Goal: Complete application form

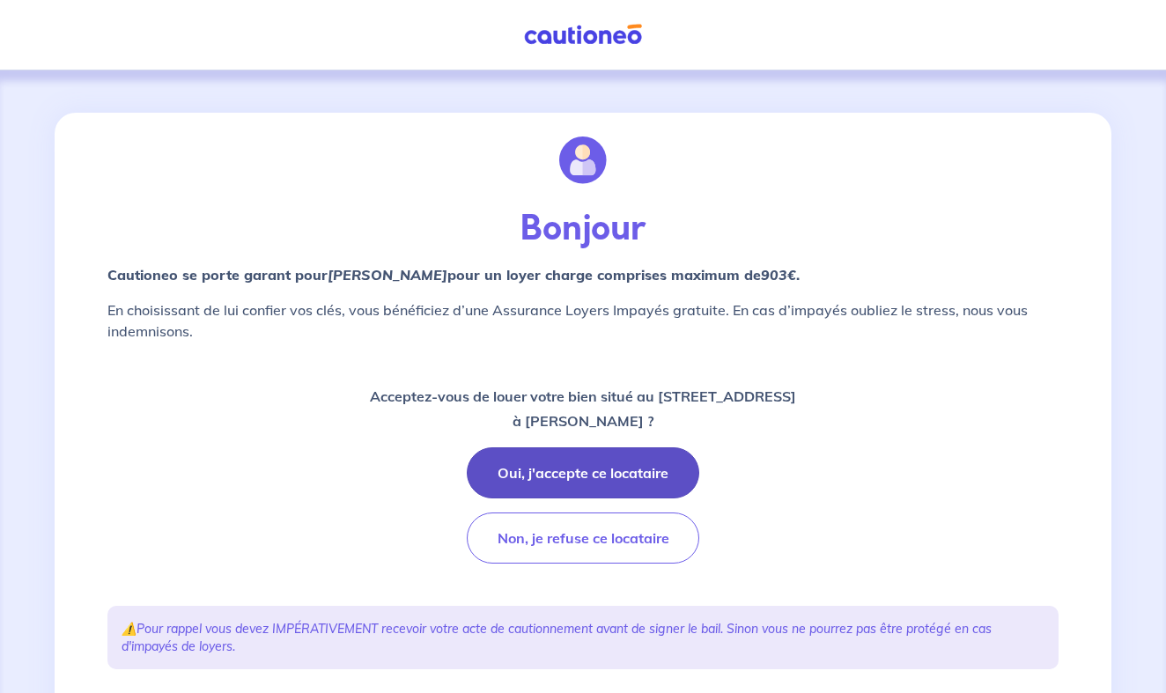
click at [597, 468] on button "Oui, j'accepte ce locataire" at bounding box center [583, 472] width 232 height 51
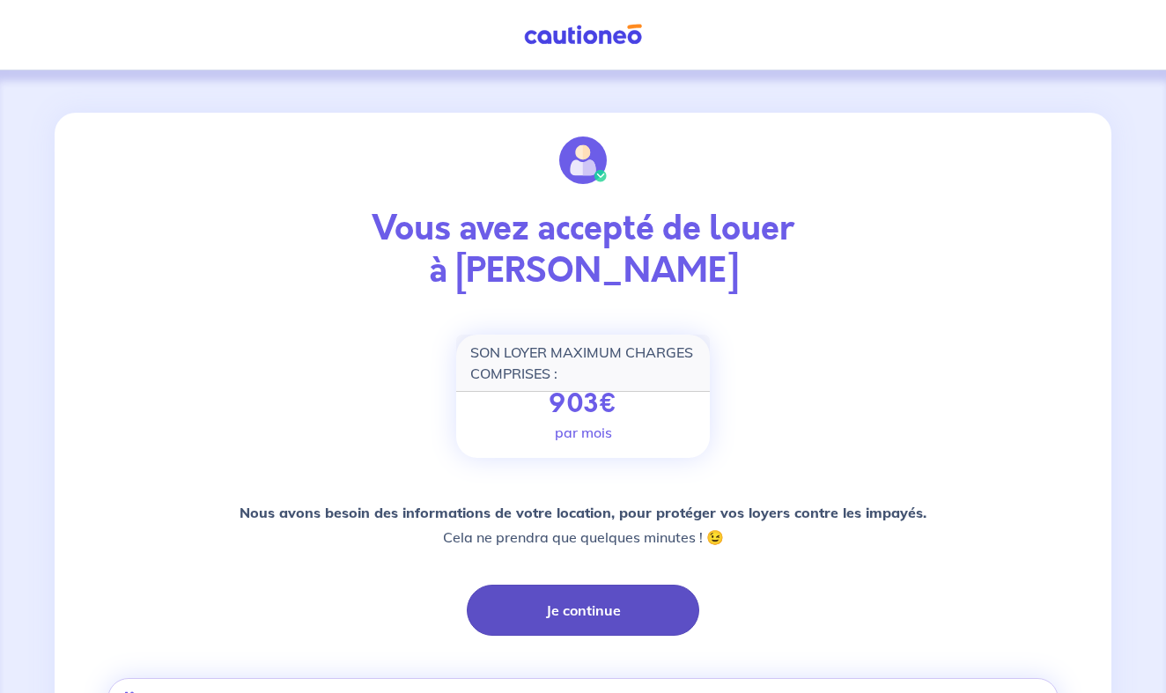
click at [569, 612] on button "Je continue" at bounding box center [583, 610] width 232 height 51
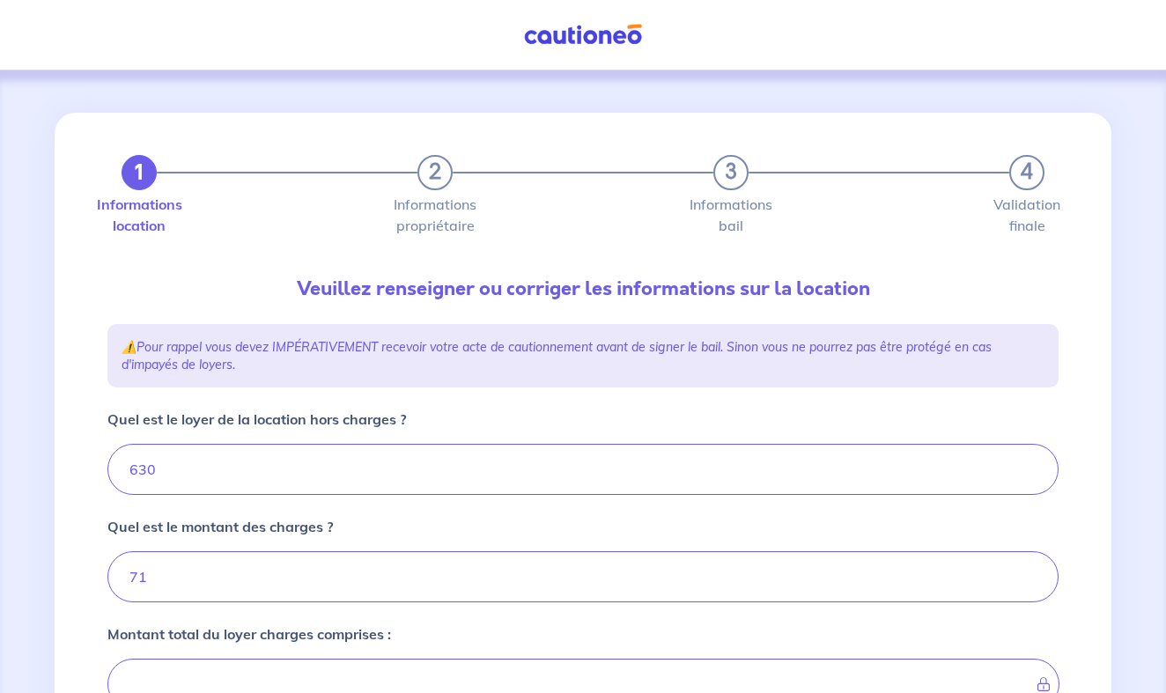
type input "701"
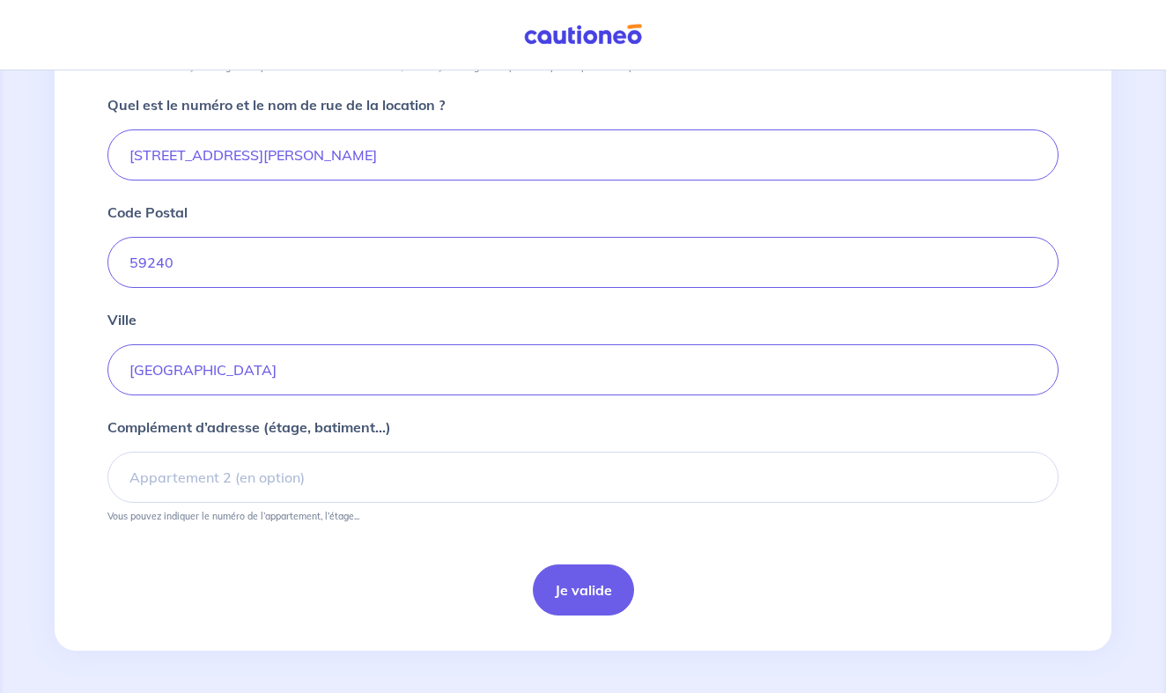
scroll to position [656, 0]
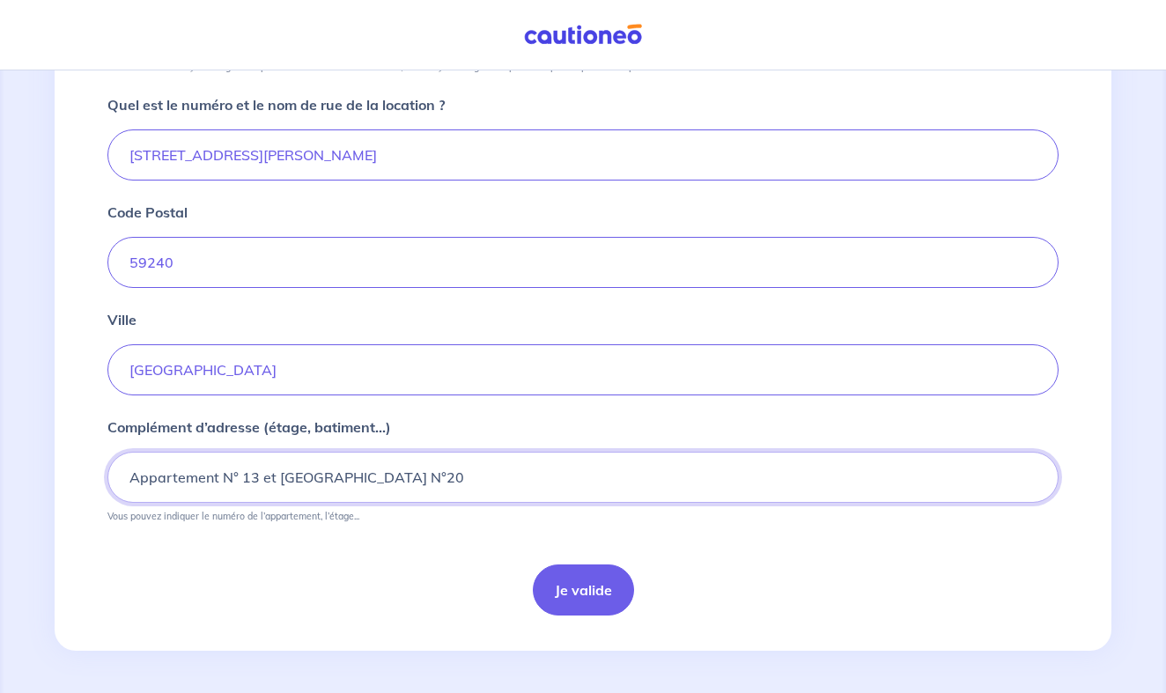
click at [406, 475] on input "Appartement N° 13 et [GEOGRAPHIC_DATA] N°20" at bounding box center [582, 477] width 951 height 51
type input "Appartement N° 13 et [GEOGRAPHIC_DATA] N° 20"
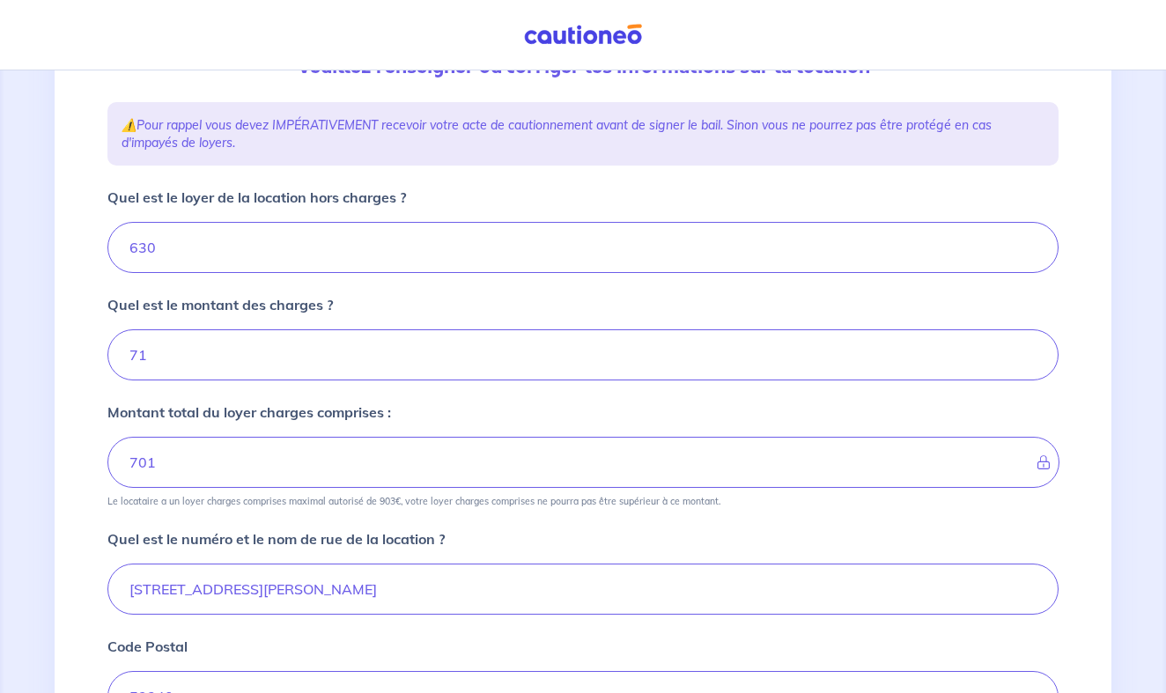
scroll to position [224, 0]
drag, startPoint x: 369, startPoint y: 205, endPoint x: 1072, endPoint y: 220, distance: 702.8
click at [1068, 219] on div "1 2 3 4 Informations location Informations propriétaire Informations bail Valid…" at bounding box center [583, 479] width 972 height 1180
click at [873, 400] on div "Montant total du loyer charges comprises : 701 Le locataire a un loyer charges …" at bounding box center [582, 453] width 951 height 106
click at [843, 365] on input "71" at bounding box center [582, 353] width 951 height 51
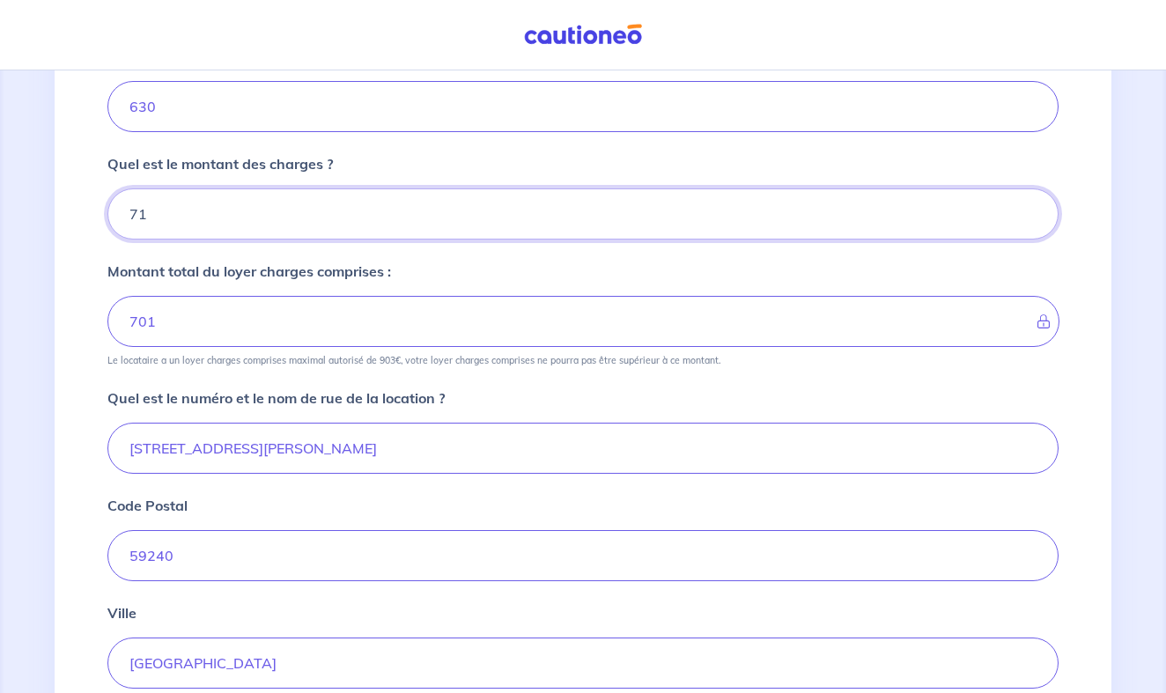
scroll to position [365, 0]
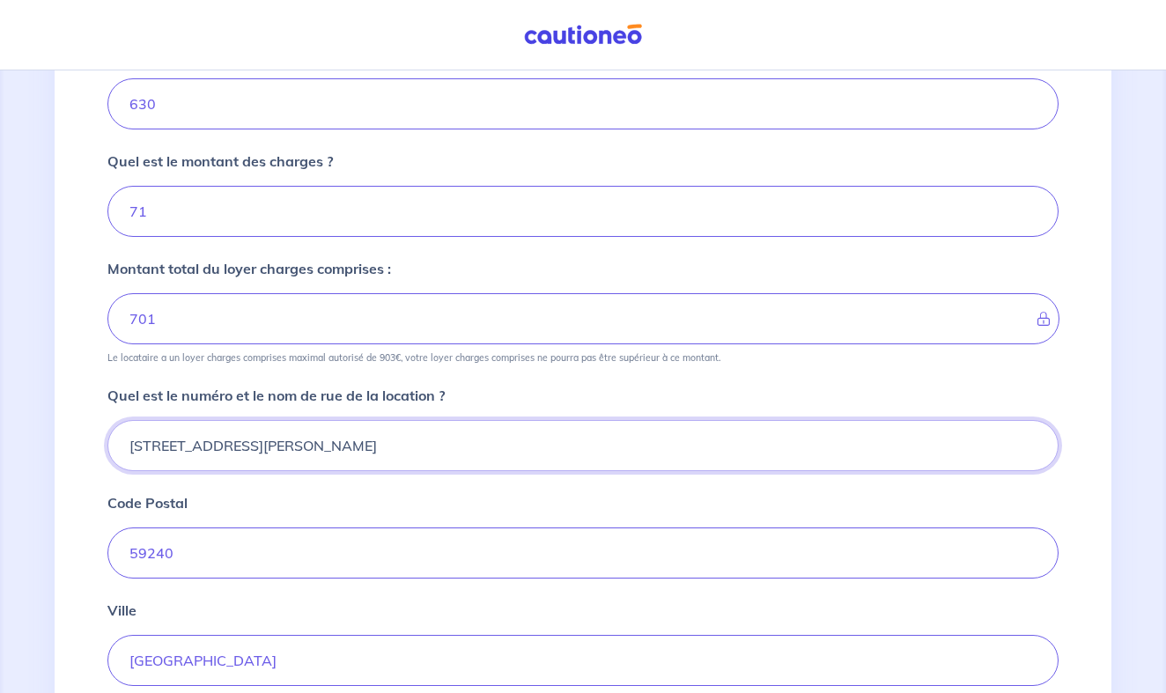
click at [137, 447] on input "[STREET_ADDRESS][PERSON_NAME]" at bounding box center [582, 445] width 951 height 51
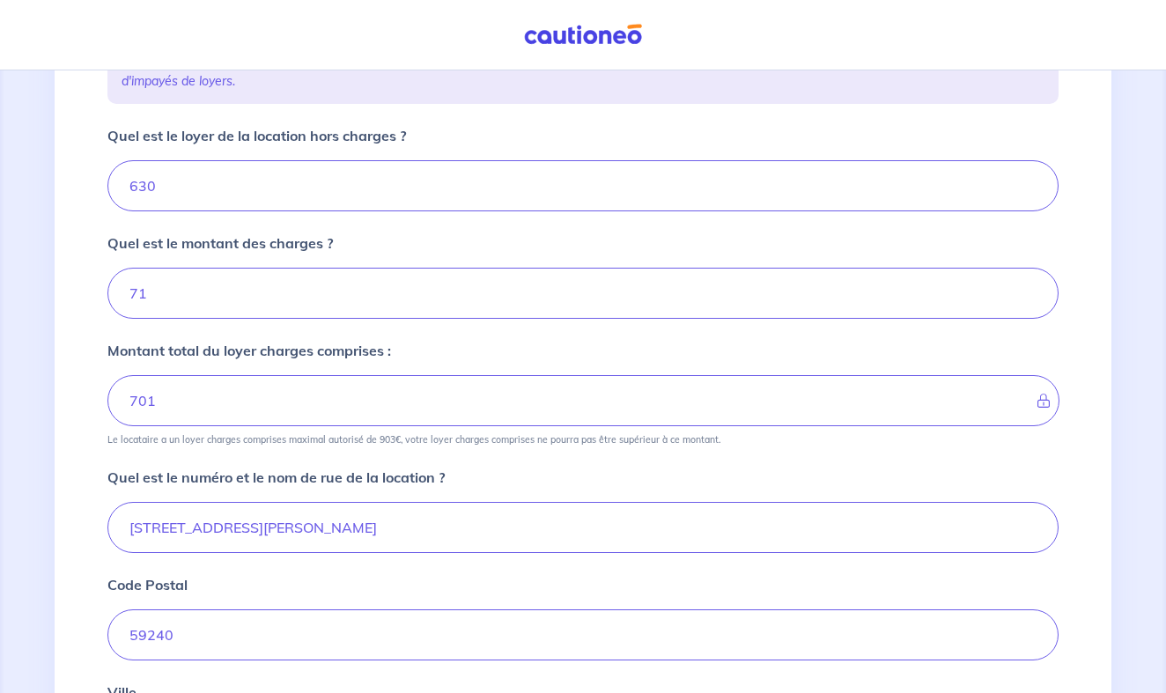
scroll to position [301, 0]
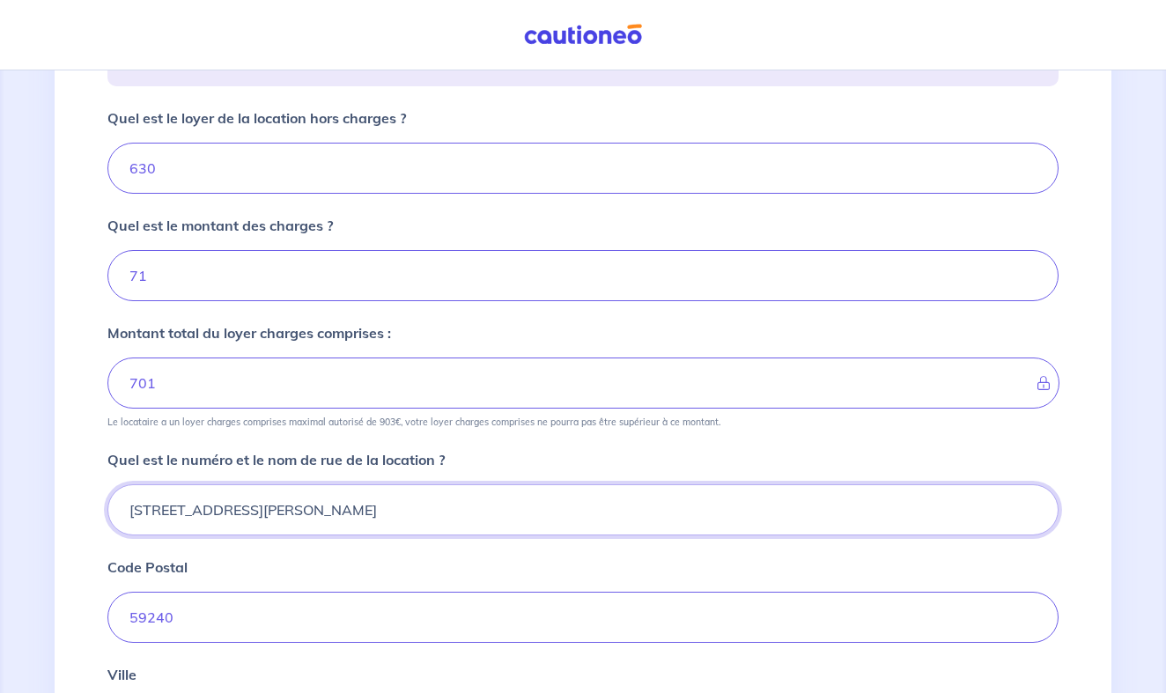
click at [142, 512] on input "[STREET_ADDRESS][PERSON_NAME]" at bounding box center [582, 509] width 951 height 51
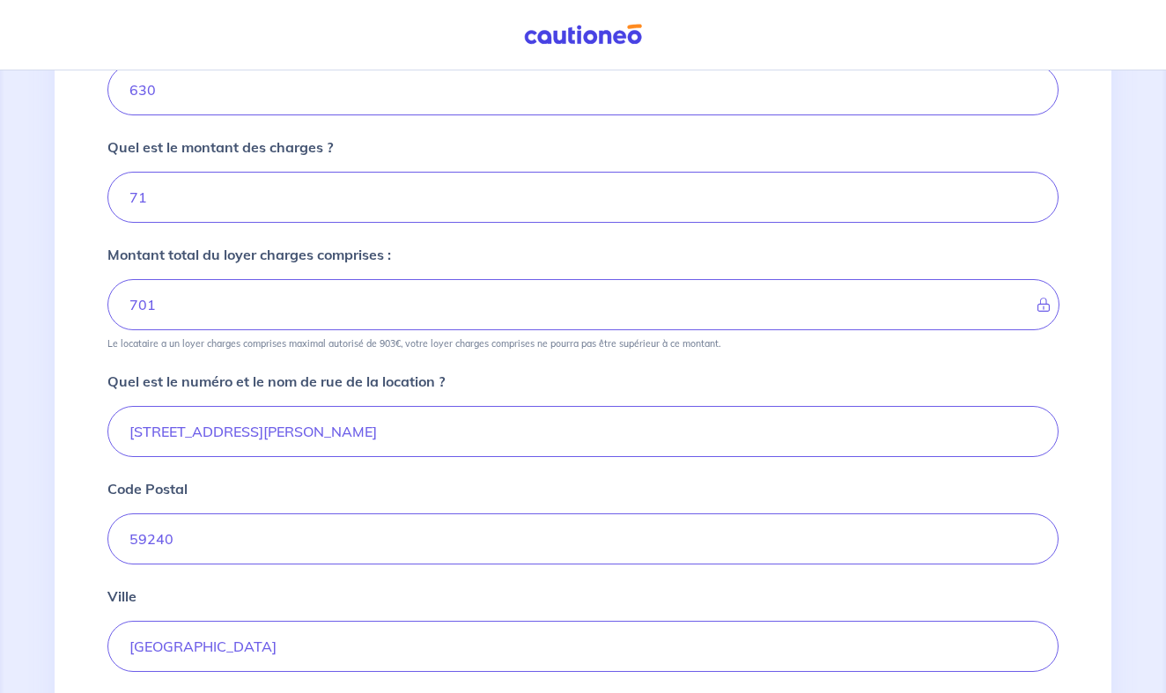
scroll to position [380, 0]
click at [137, 434] on input "[STREET_ADDRESS][PERSON_NAME]" at bounding box center [582, 430] width 951 height 51
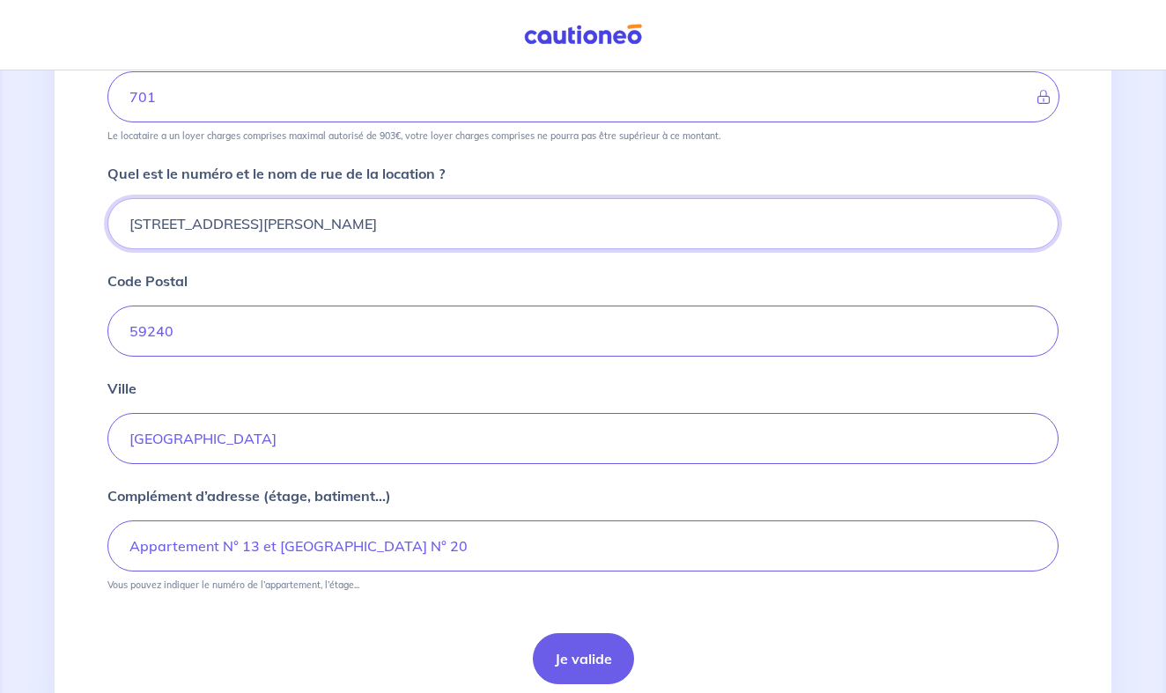
scroll to position [595, 0]
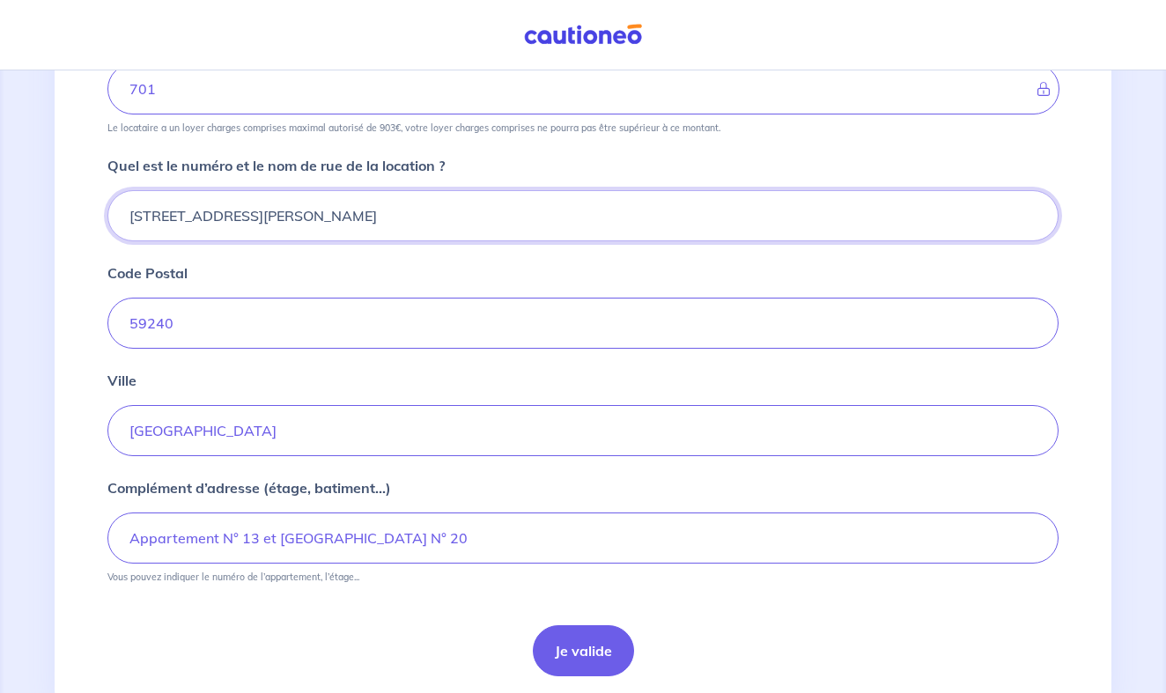
type input "[STREET_ADDRESS][PERSON_NAME]"
click at [262, 541] on input "Appartement N° 13 et [GEOGRAPHIC_DATA] N° 20" at bounding box center [582, 537] width 951 height 51
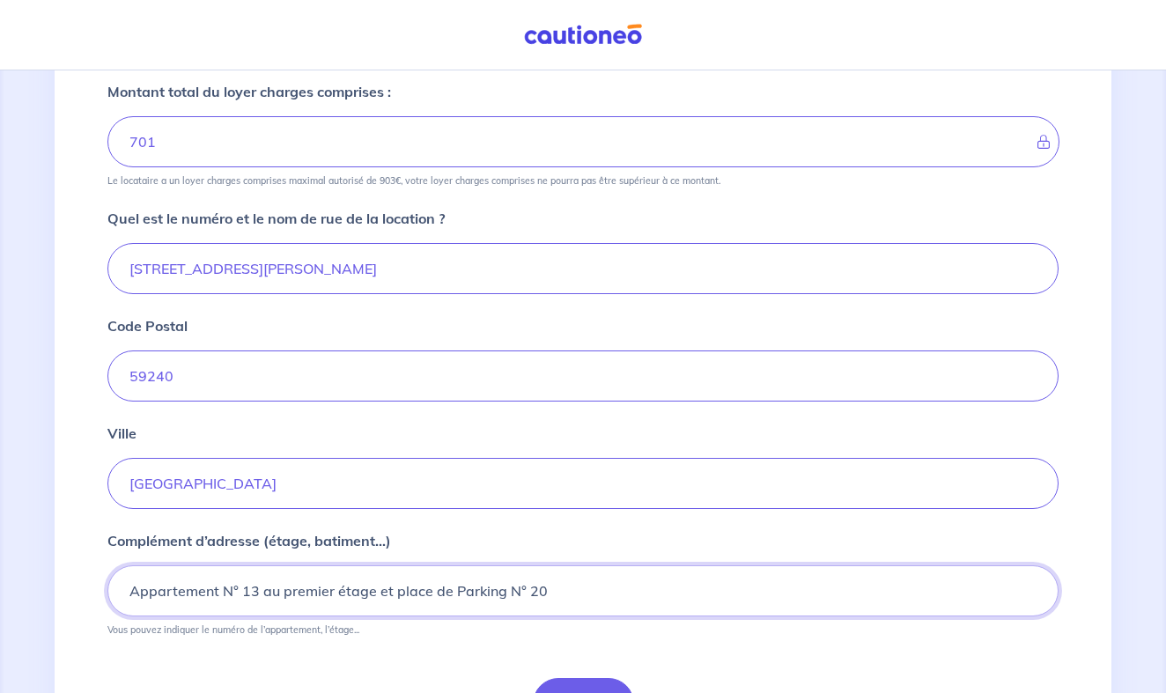
scroll to position [545, 0]
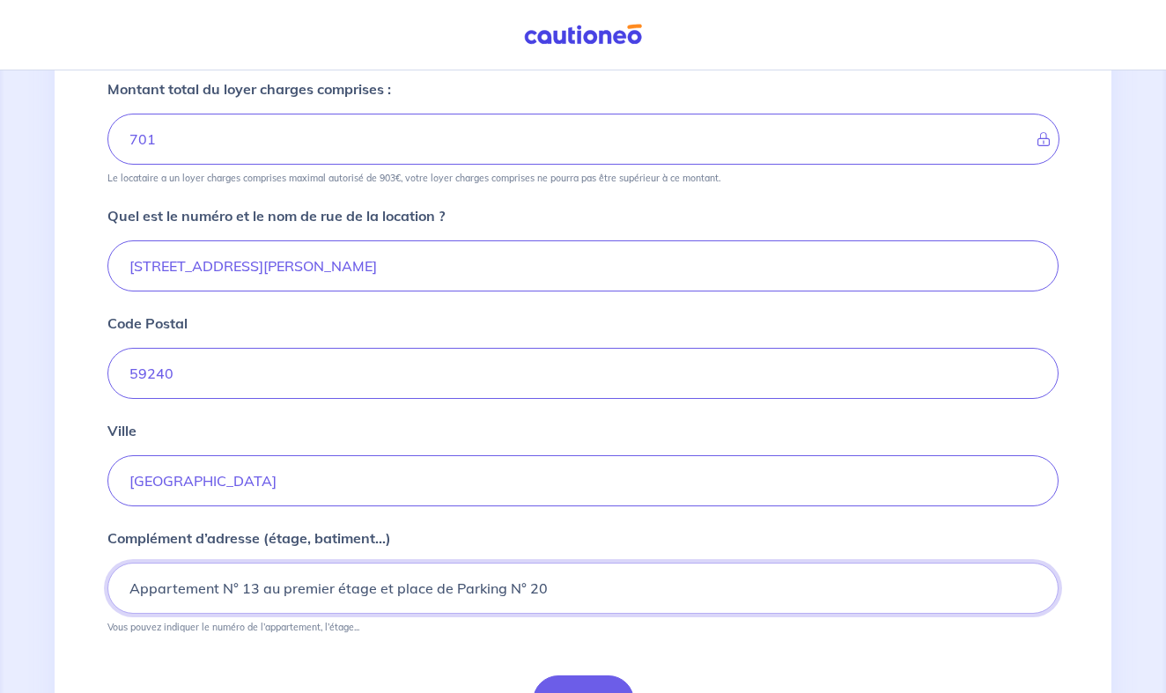
click at [584, 598] on input "Appartement N° 13 au premier étage et place de Parking N° 20" at bounding box center [582, 588] width 951 height 51
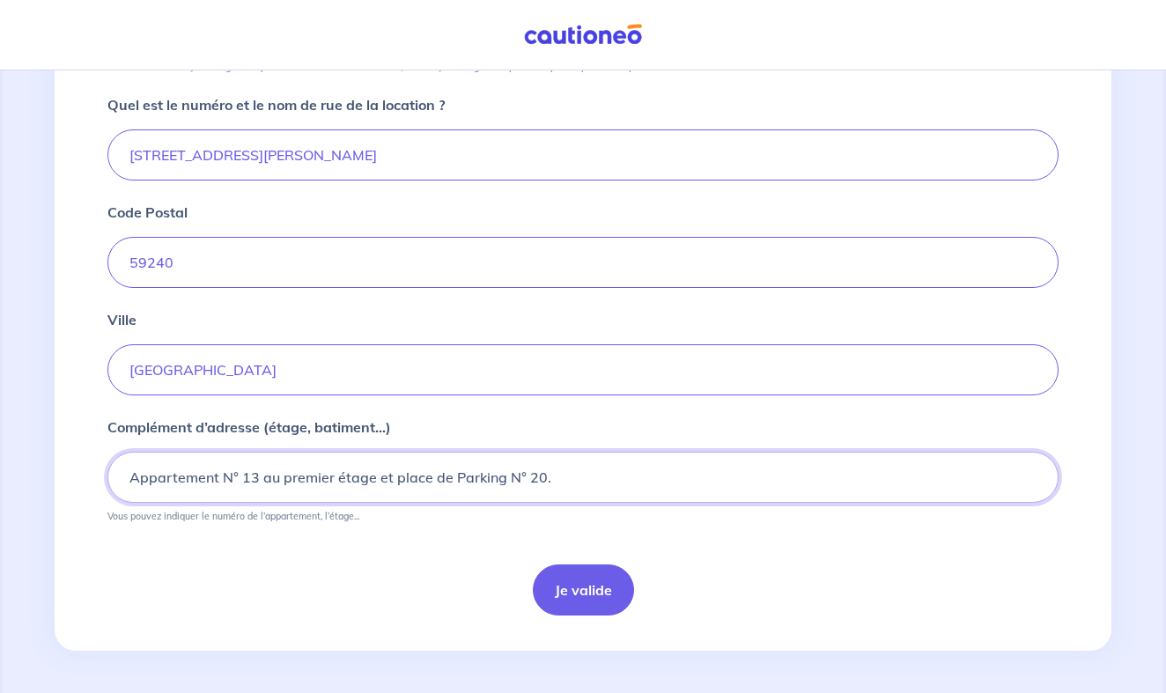
scroll to position [656, 0]
type input "Appartement N° 13 au premier étage et place de Parking N° 20."
click at [580, 589] on button "Je valide" at bounding box center [583, 589] width 101 height 51
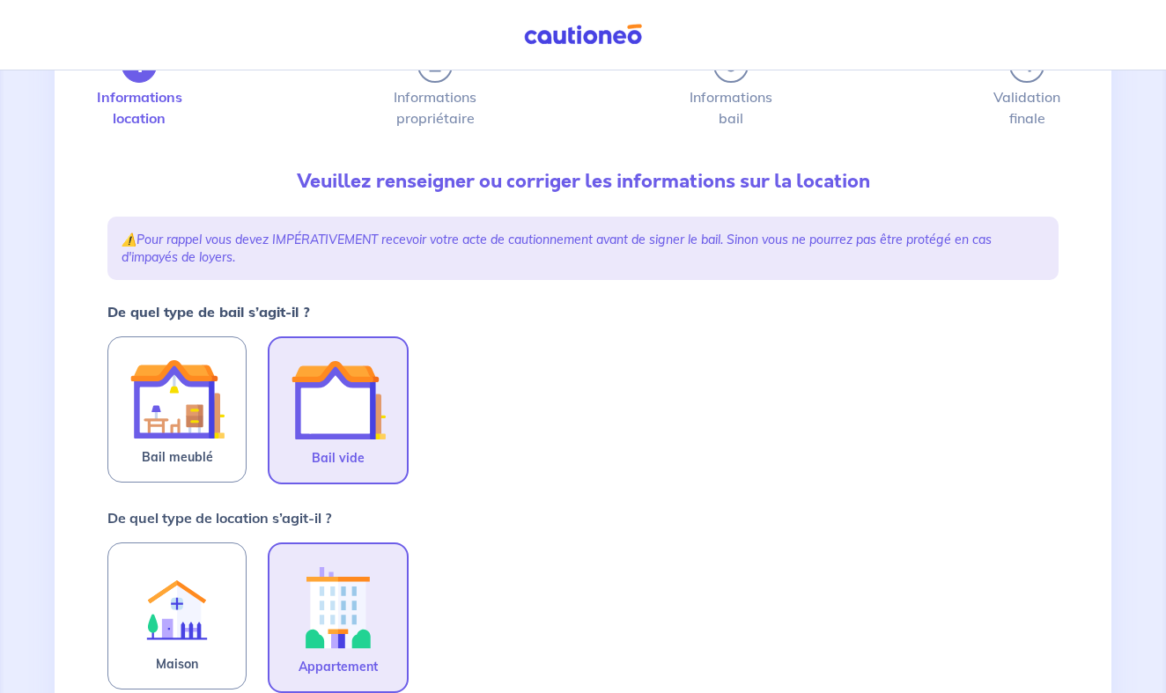
scroll to position [169, 0]
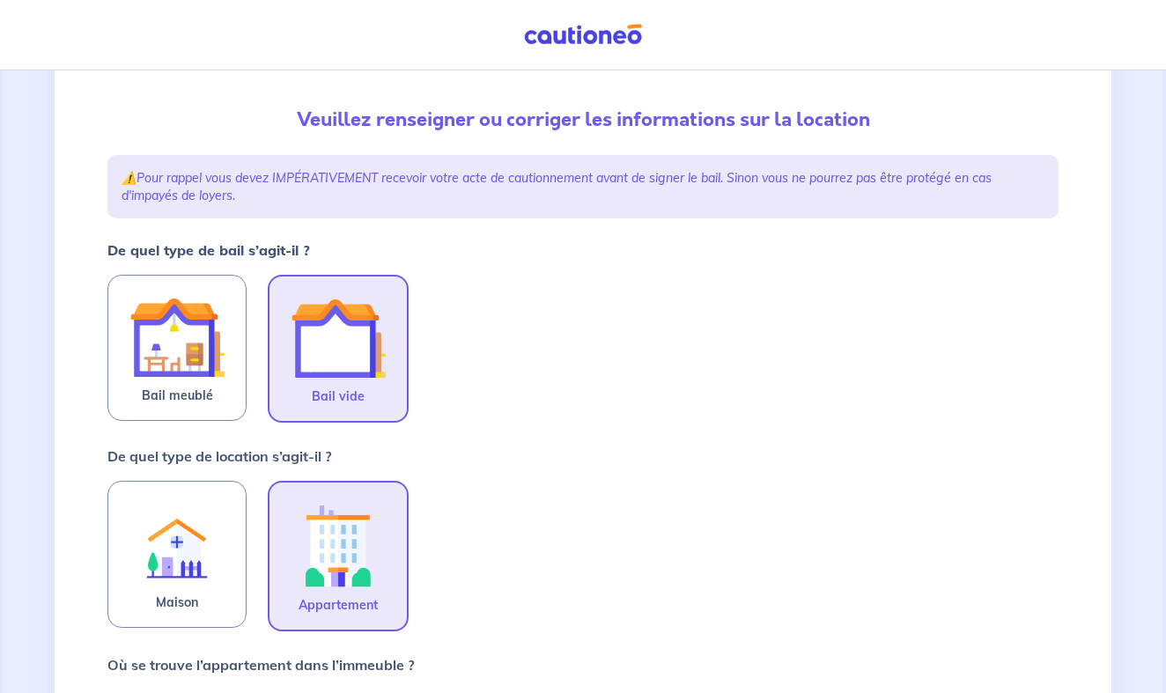
click at [346, 356] on img at bounding box center [338, 338] width 95 height 95
click at [0, 0] on input "Bail vide" at bounding box center [0, 0] width 0 height 0
click at [342, 588] on img at bounding box center [338, 546] width 95 height 98
click at [0, 0] on input "Appartement" at bounding box center [0, 0] width 0 height 0
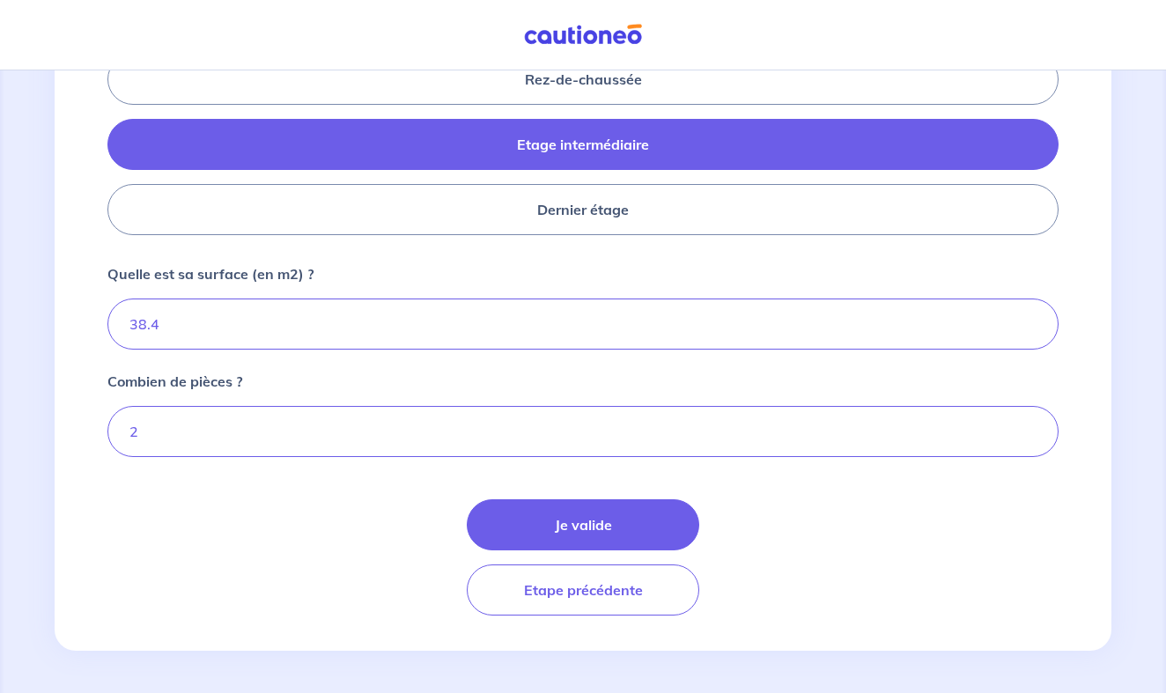
scroll to position [812, 0]
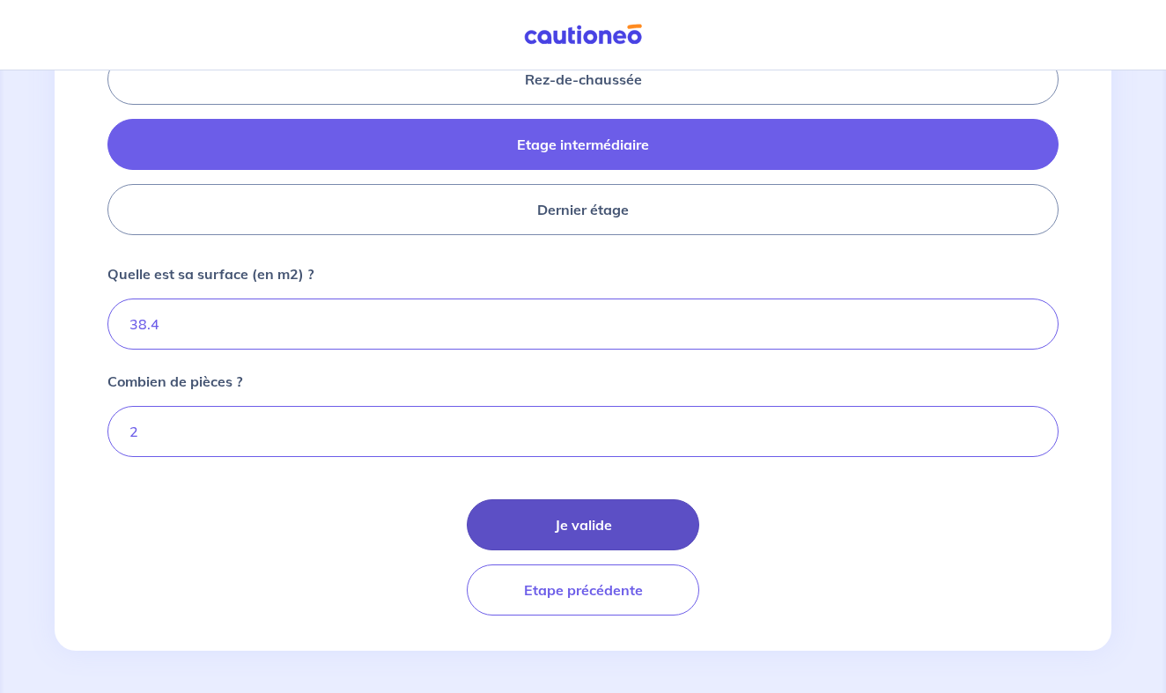
click at [554, 526] on button "Je valide" at bounding box center [583, 524] width 232 height 51
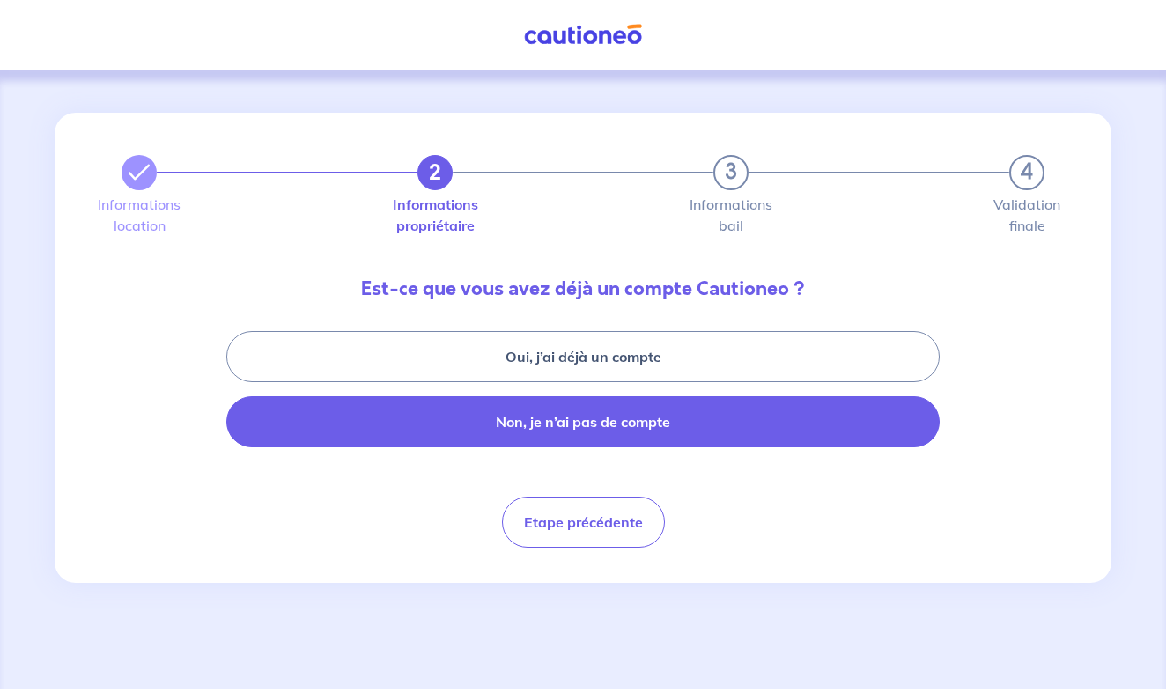
click at [566, 427] on button "Non, je n’ai pas de compte" at bounding box center [582, 421] width 713 height 51
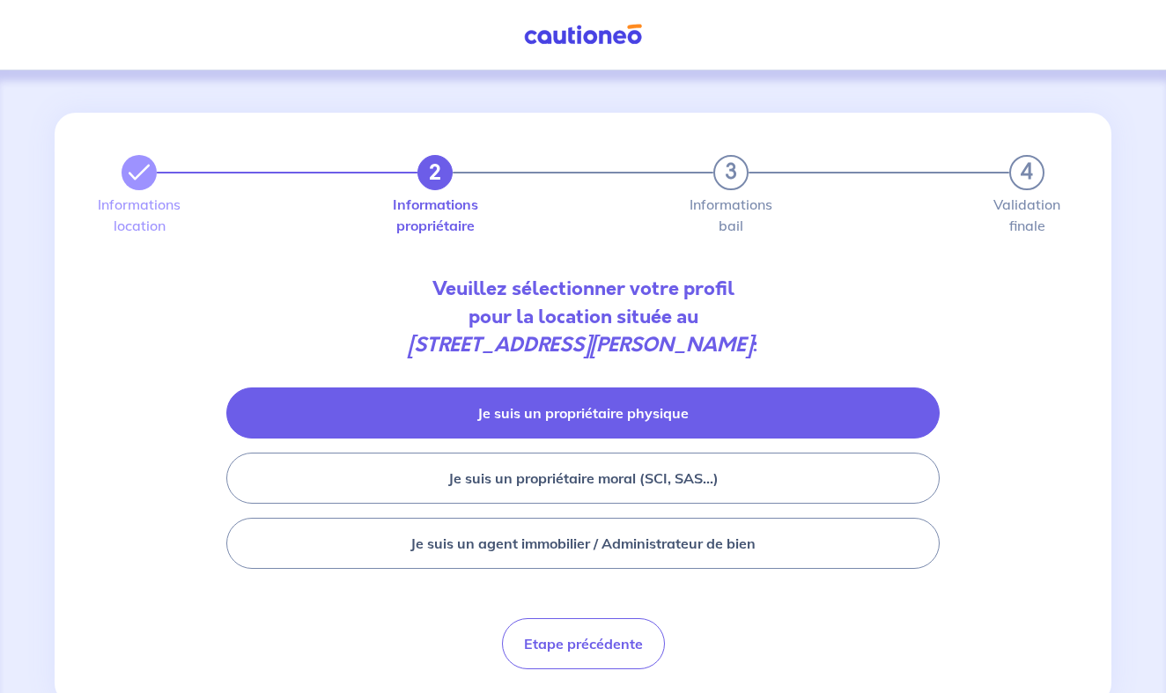
click at [587, 424] on button "Je suis un propriétaire physique" at bounding box center [582, 412] width 713 height 51
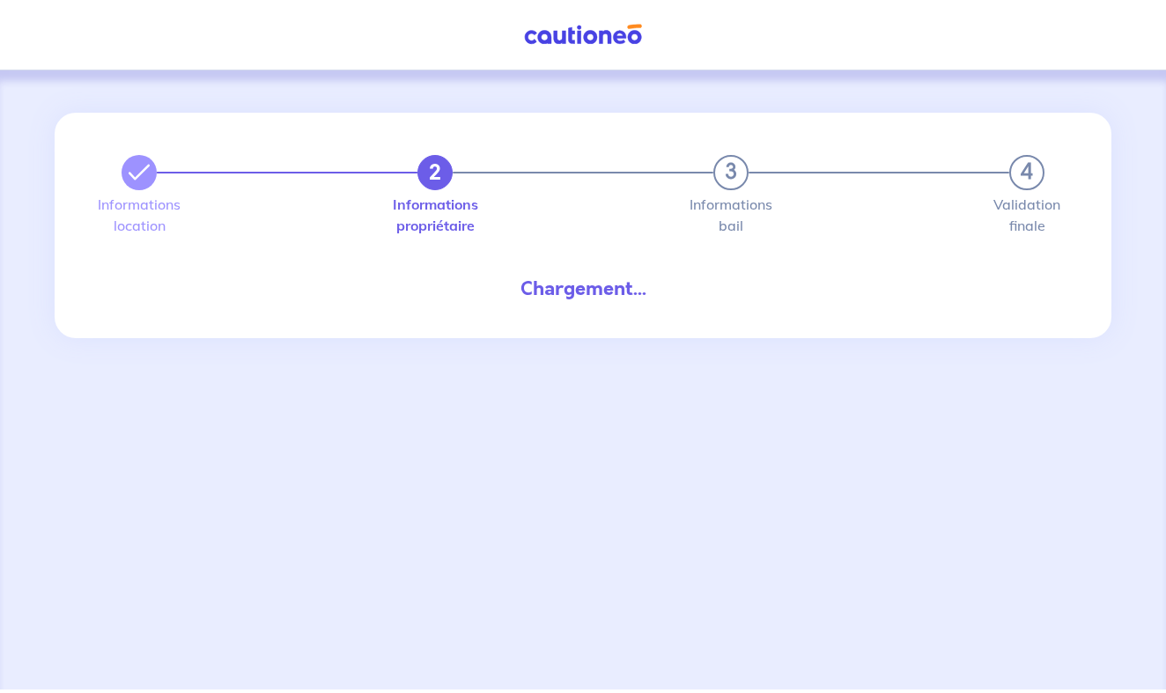
select select "FR"
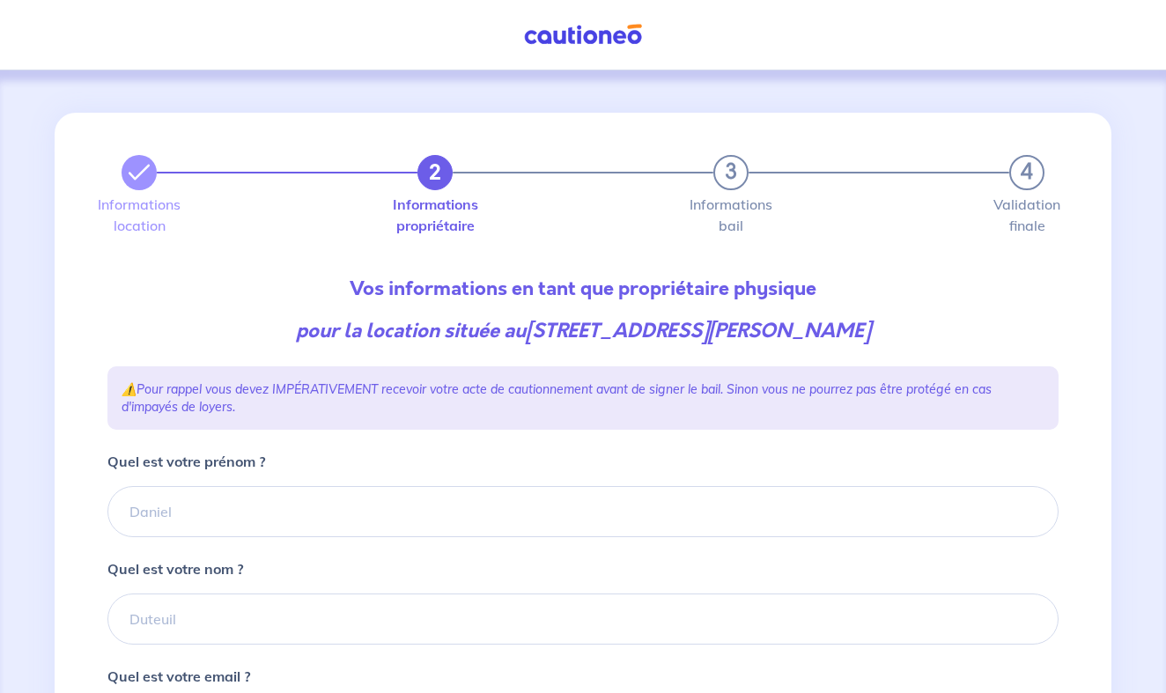
type input "06 28 14 15 79"
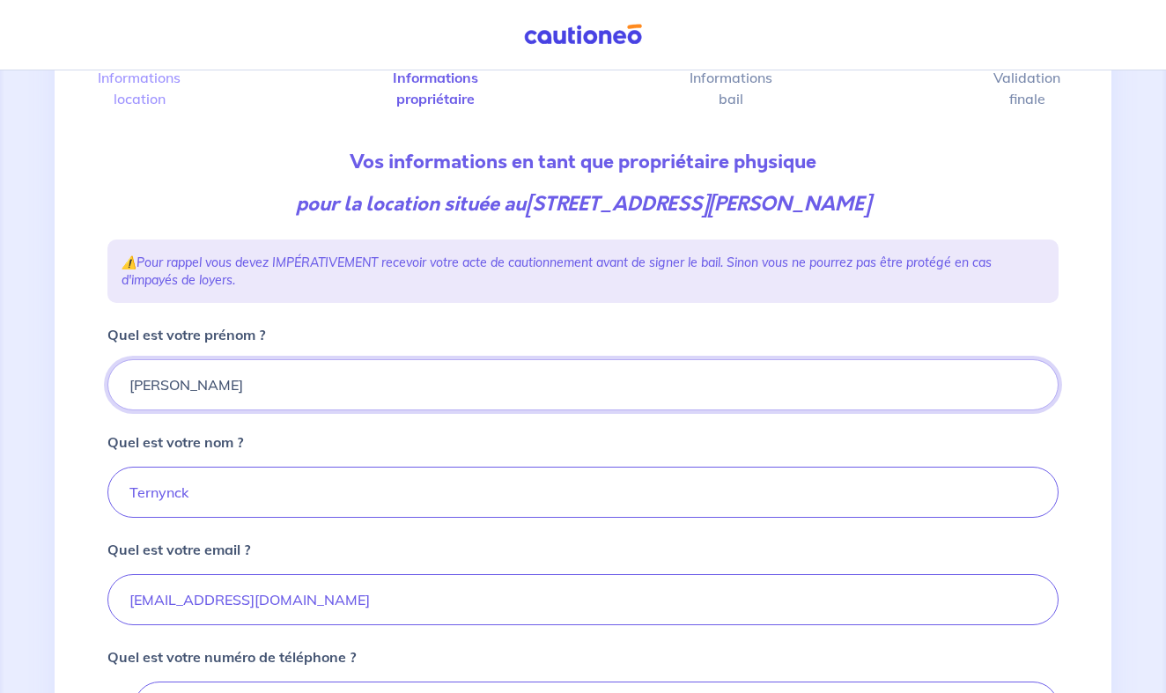
scroll to position [128, 0]
type input "[PERSON_NAME]"
type input "TERNYNCK"
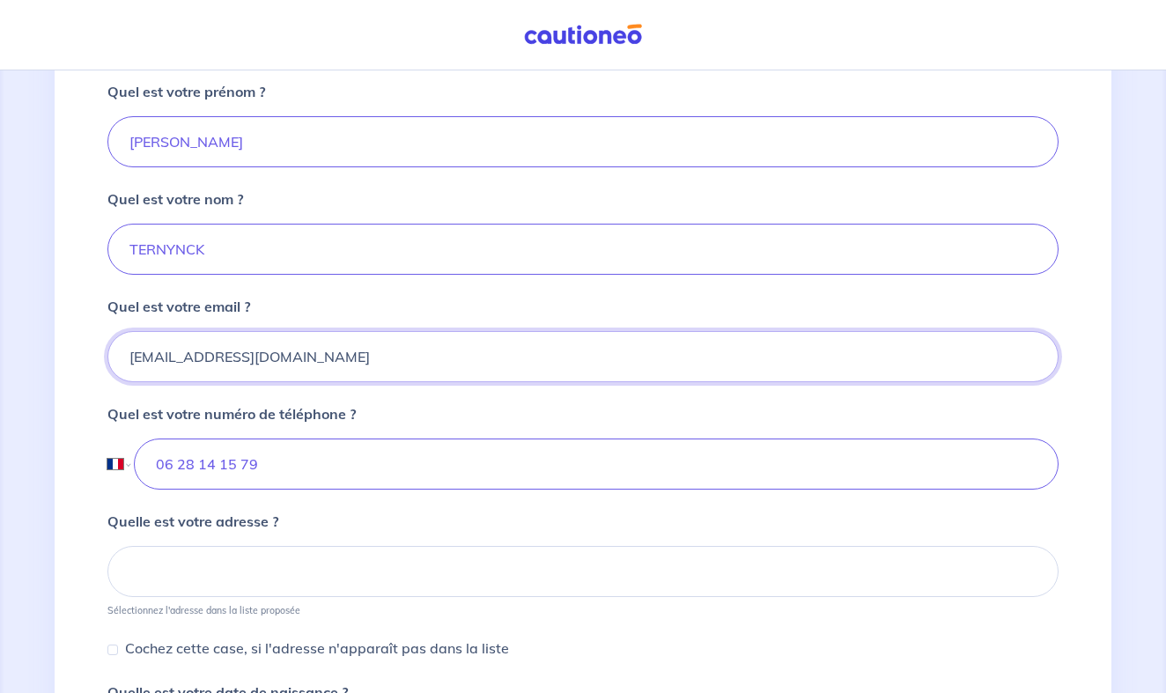
scroll to position [387, 0]
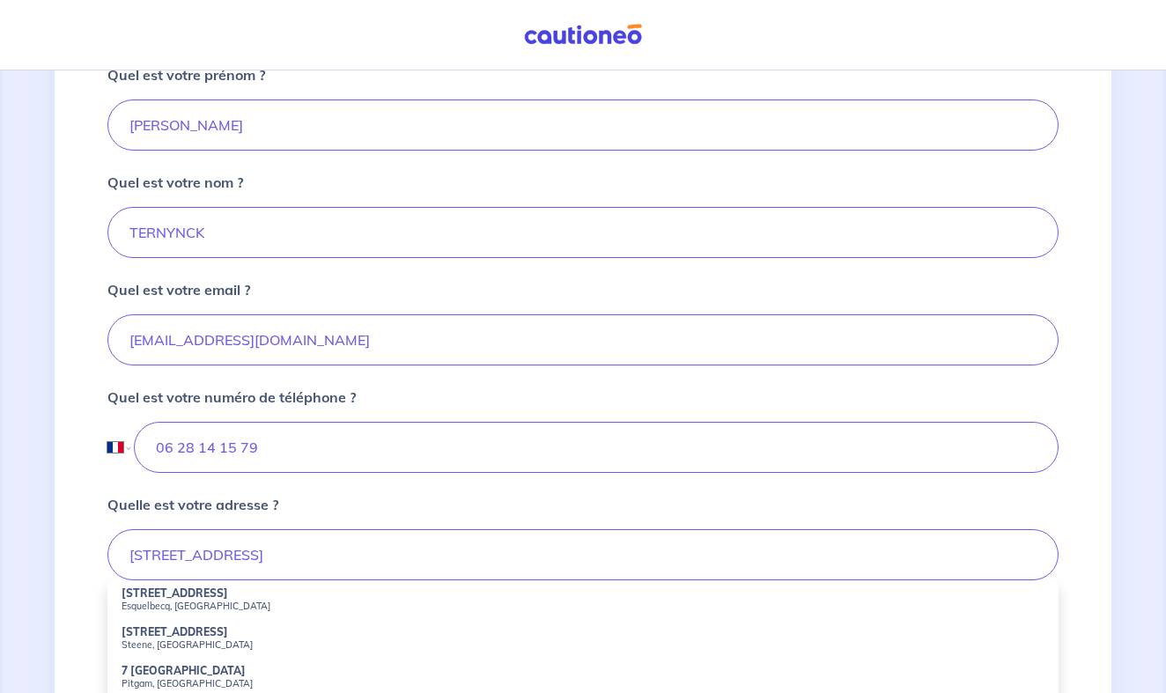
click at [144, 602] on small "Esquelbecq, [GEOGRAPHIC_DATA]" at bounding box center [583, 606] width 923 height 12
type input "[STREET_ADDRESS]"
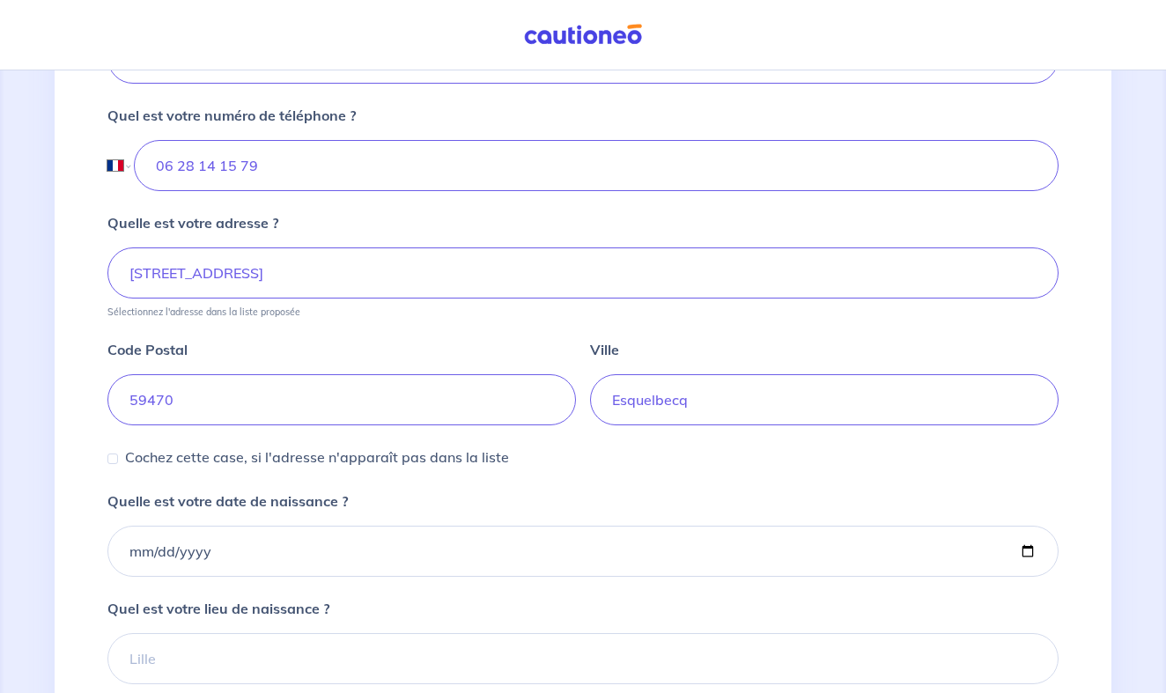
scroll to position [674, 0]
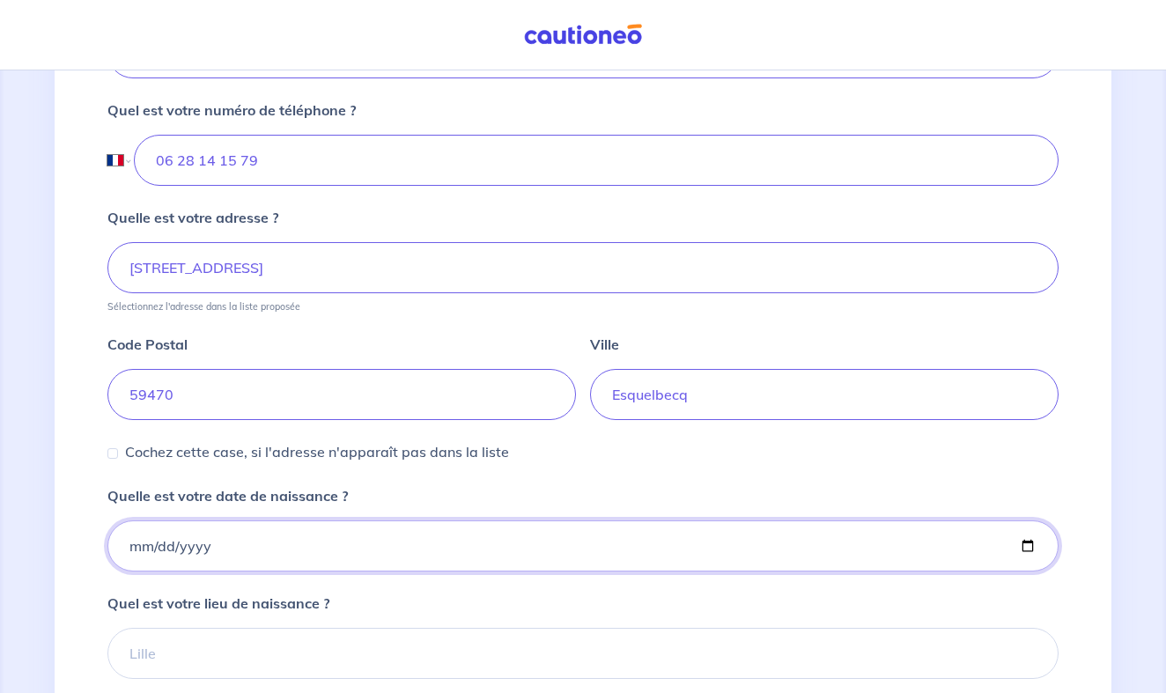
click at [131, 543] on input "Quelle est votre date de naissance ?" at bounding box center [582, 545] width 951 height 51
type input "[DATE]"
click at [464, 612] on div "Quel est votre lieu de naissance ?" at bounding box center [582, 636] width 951 height 86
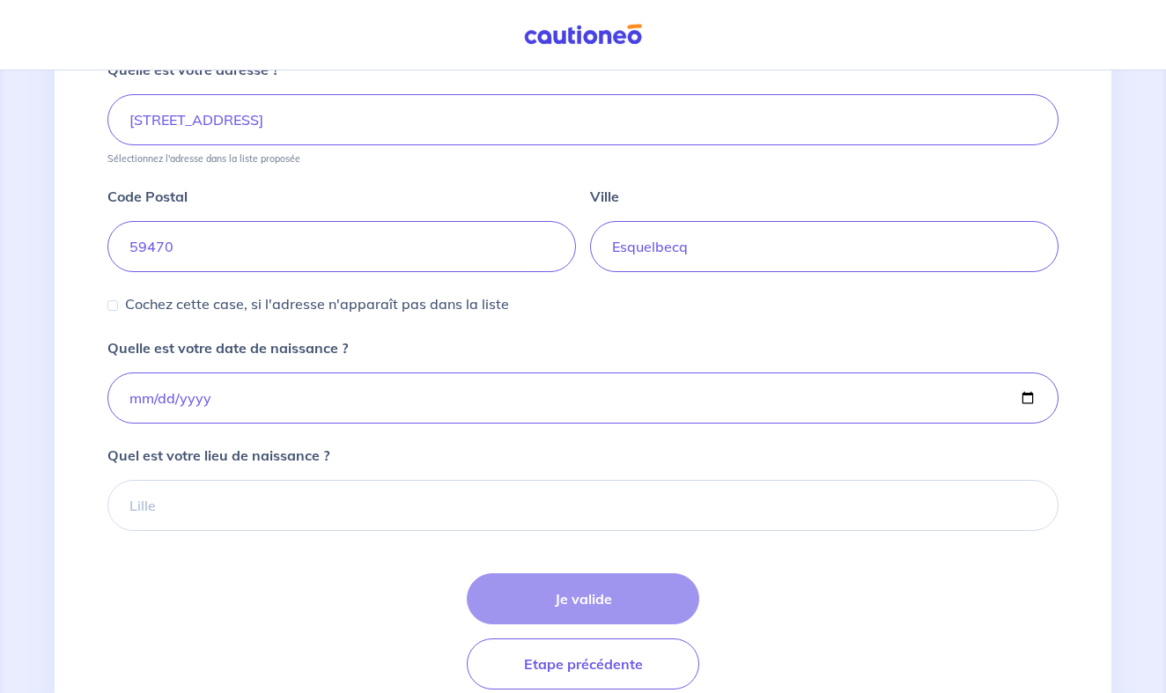
scroll to position [821, 0]
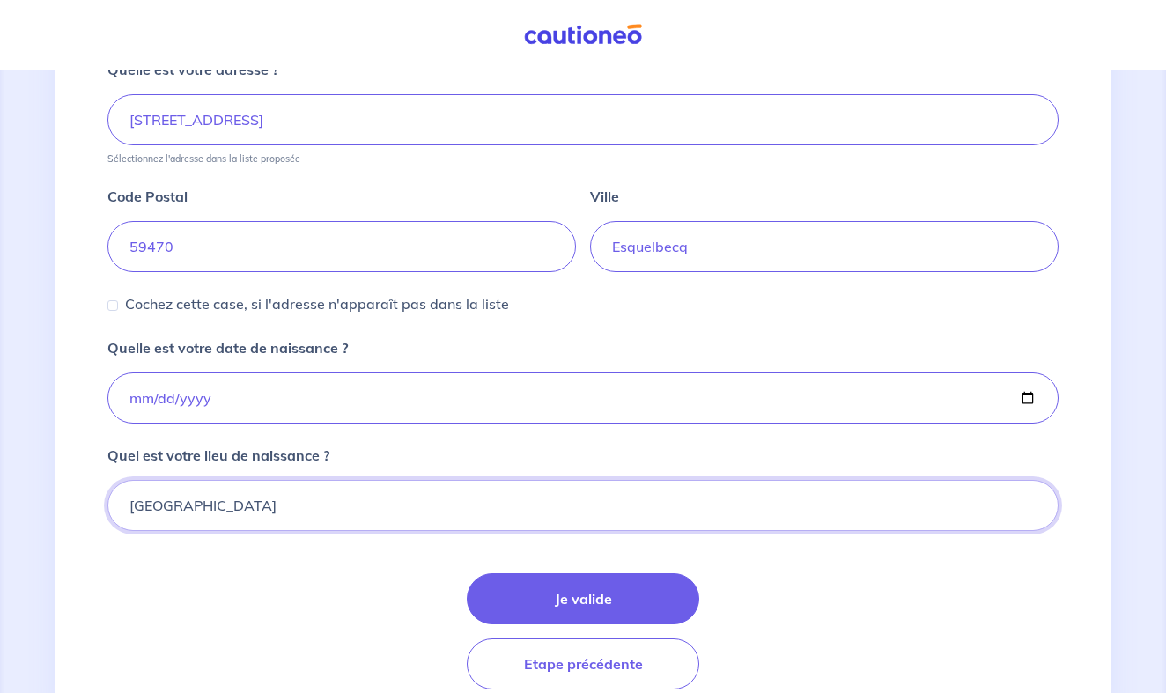
type input "[GEOGRAPHIC_DATA]"
click at [143, 392] on input "[DATE]" at bounding box center [582, 397] width 951 height 51
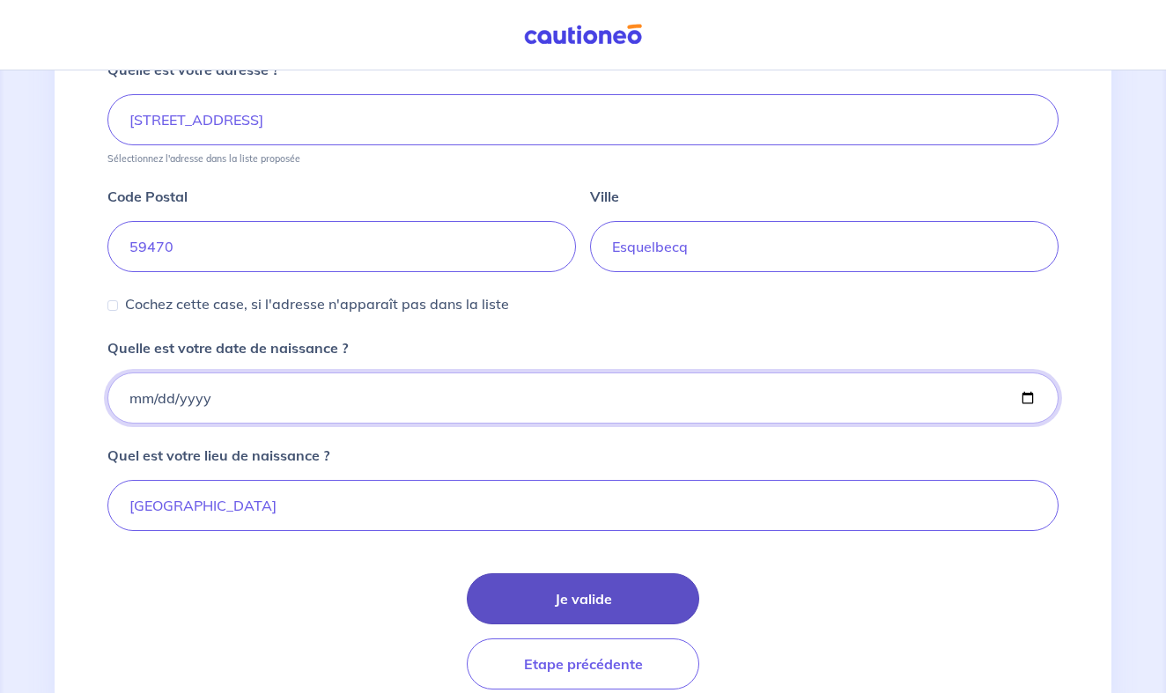
type input "[DATE]"
click at [543, 611] on button "Je valide" at bounding box center [583, 598] width 232 height 51
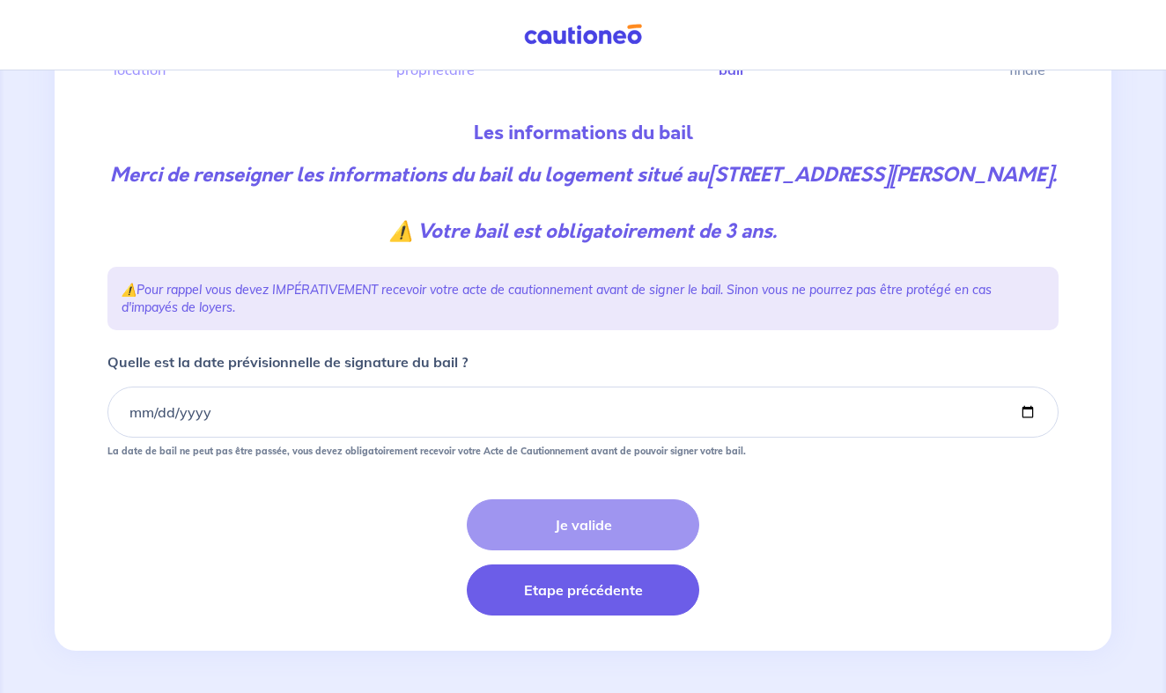
scroll to position [184, 0]
click at [550, 593] on button "Etape précédente" at bounding box center [583, 589] width 232 height 51
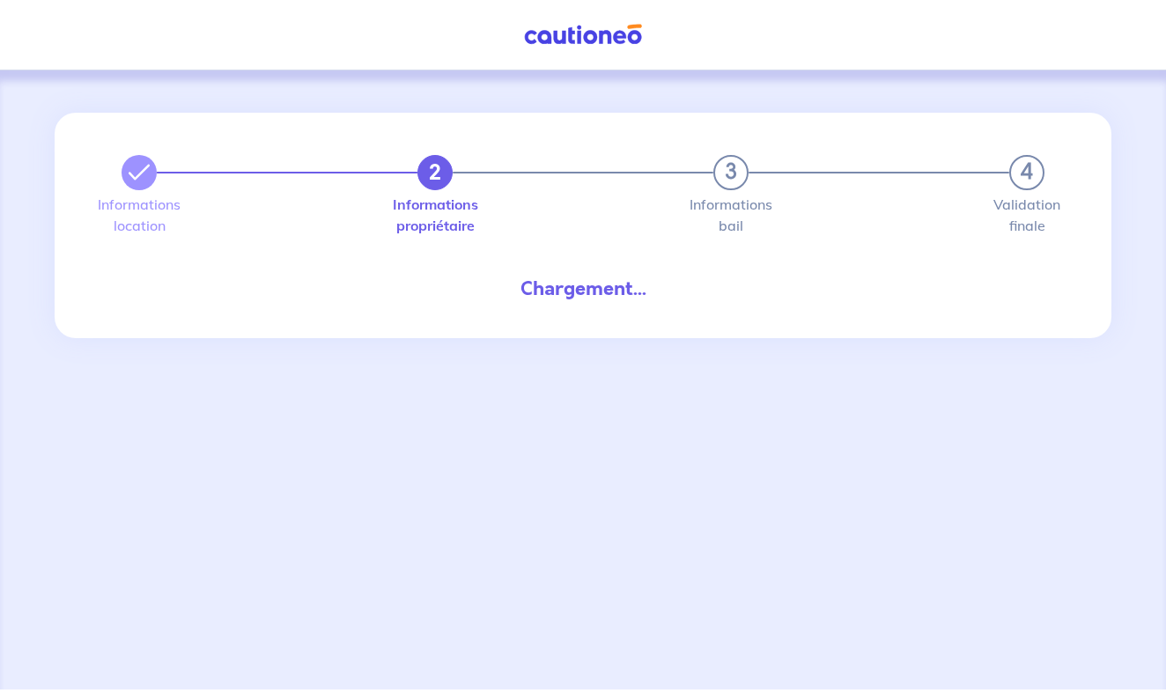
select select "FR"
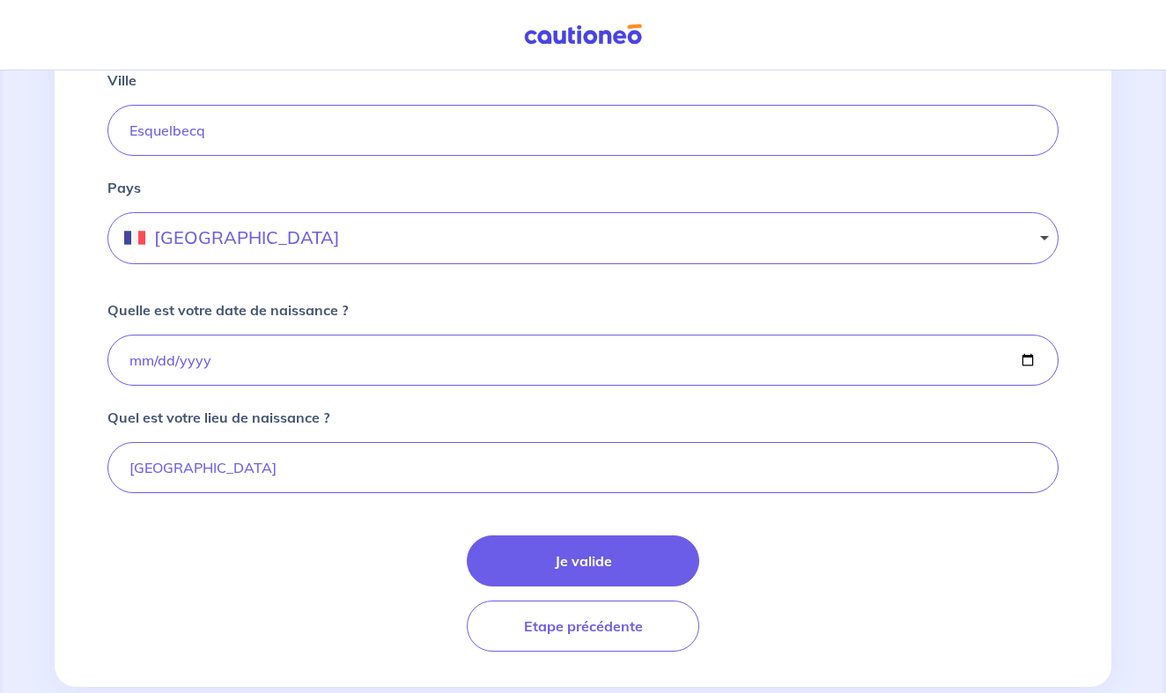
scroll to position [1028, 0]
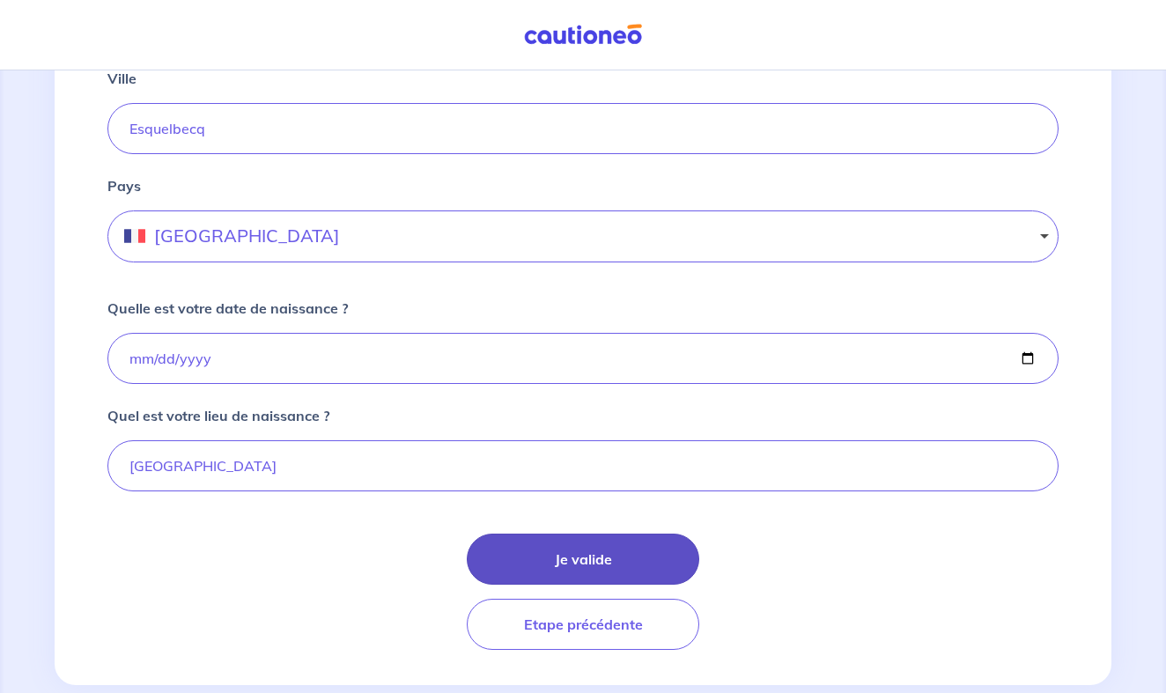
click at [579, 554] on button "Je valide" at bounding box center [583, 559] width 232 height 51
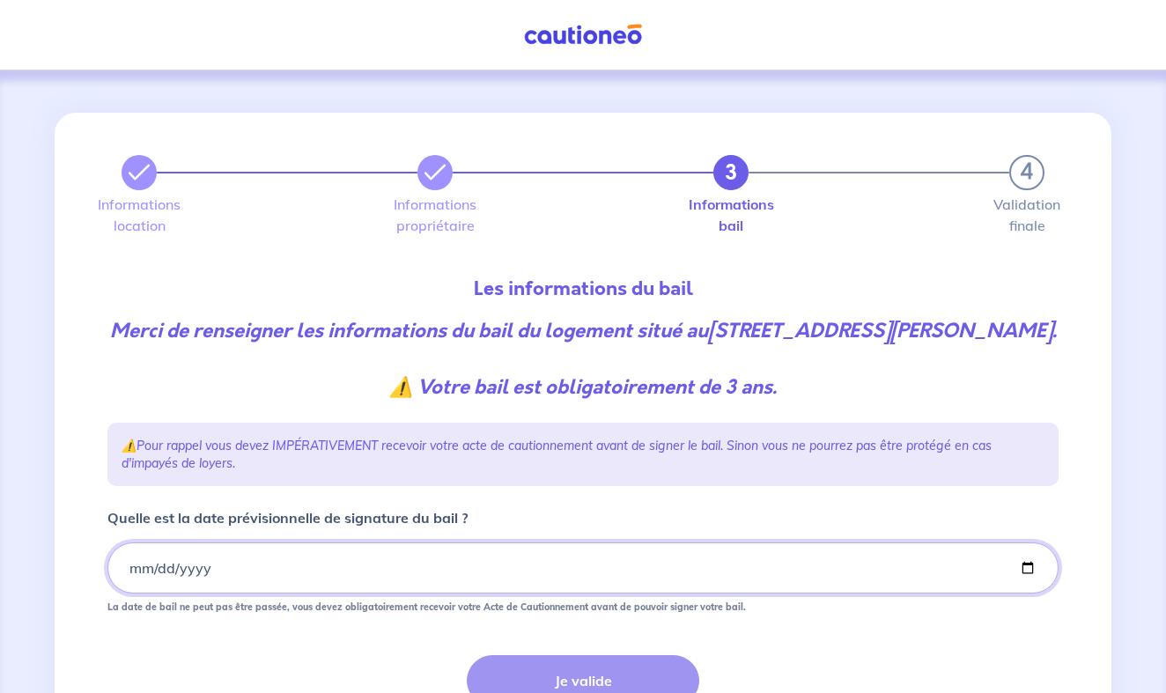
click at [130, 592] on input "Quelle est la date prévisionnelle de signature du bail ?" at bounding box center [582, 567] width 951 height 51
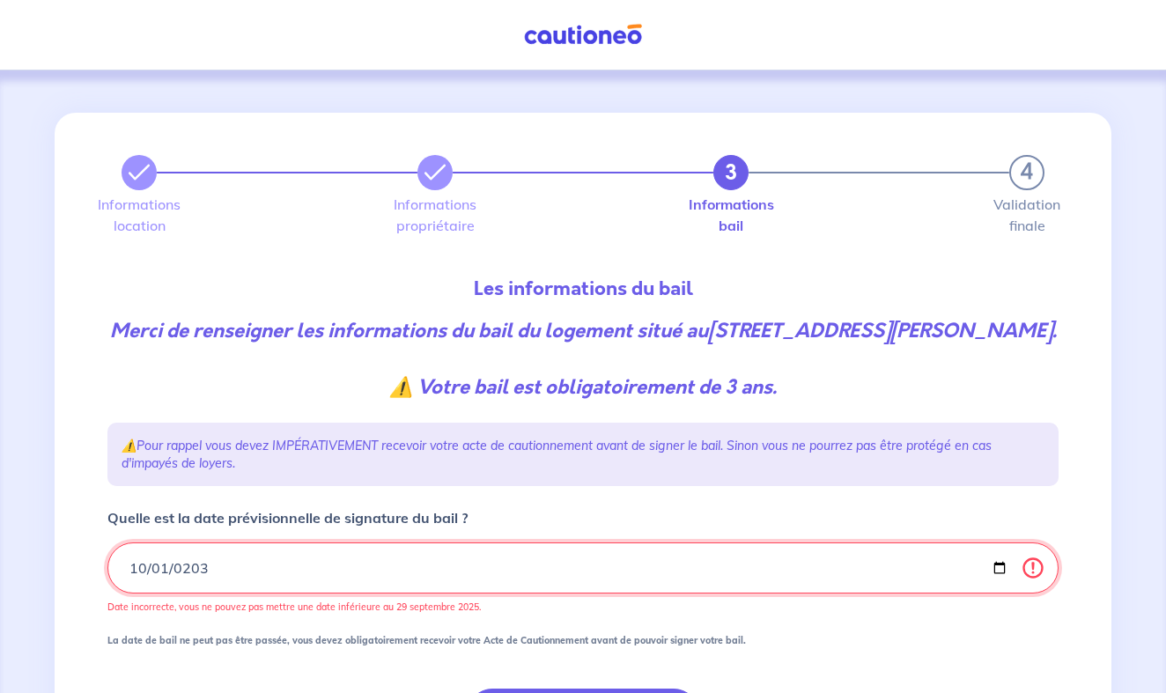
type input "[DATE]"
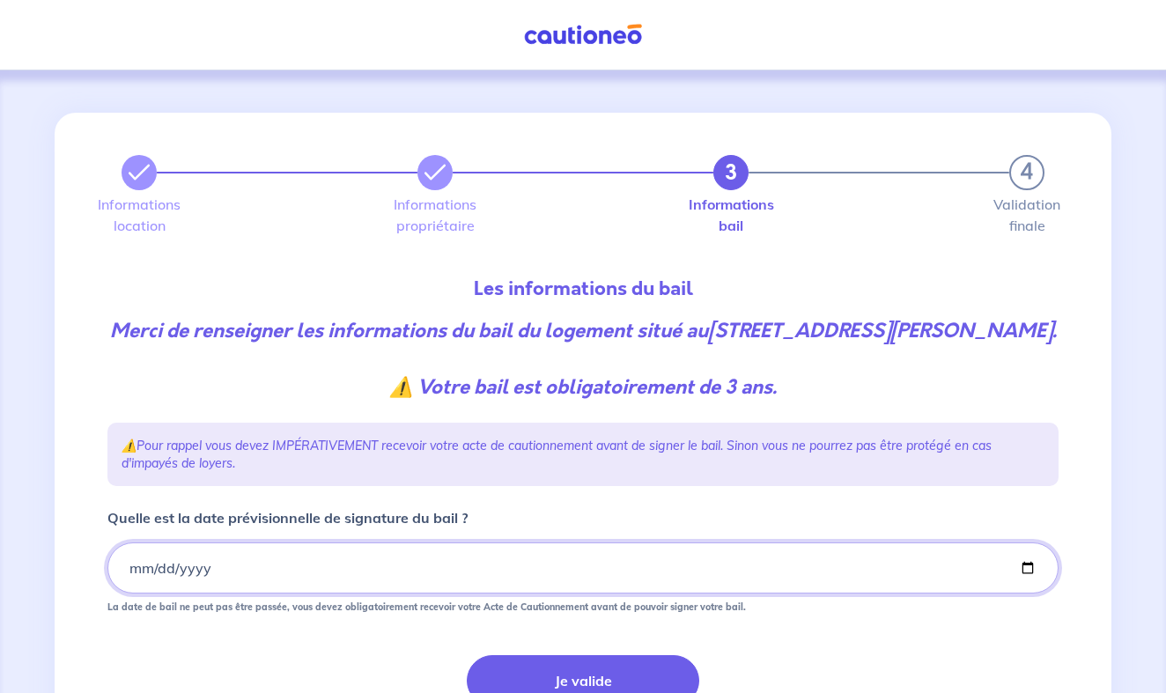
click at [249, 586] on input "Quelle est la date prévisionnelle de signature du bail ?" at bounding box center [582, 567] width 951 height 51
click at [184, 593] on input "Quelle est la date prévisionnelle de signature du bail ?" at bounding box center [582, 567] width 951 height 51
type input "[DATE]"
click at [440, 668] on form "Quelle est la date prévisionnelle de signature du bail ? [DATE] La date de bail…" at bounding box center [582, 639] width 951 height 264
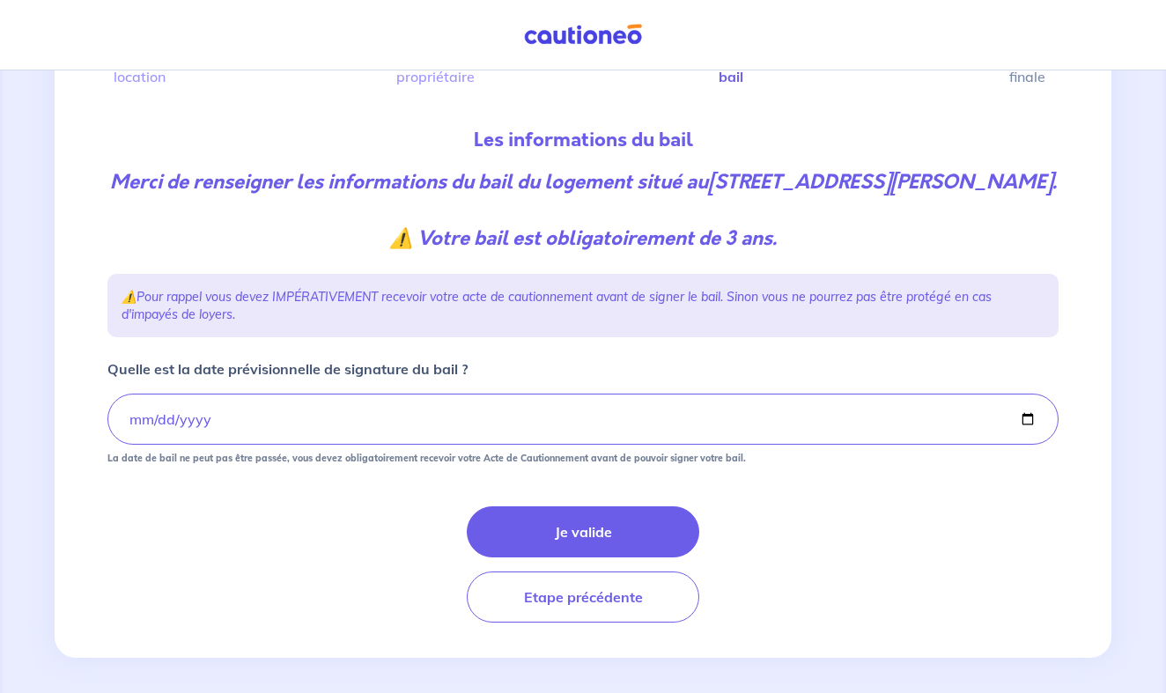
scroll to position [163, 0]
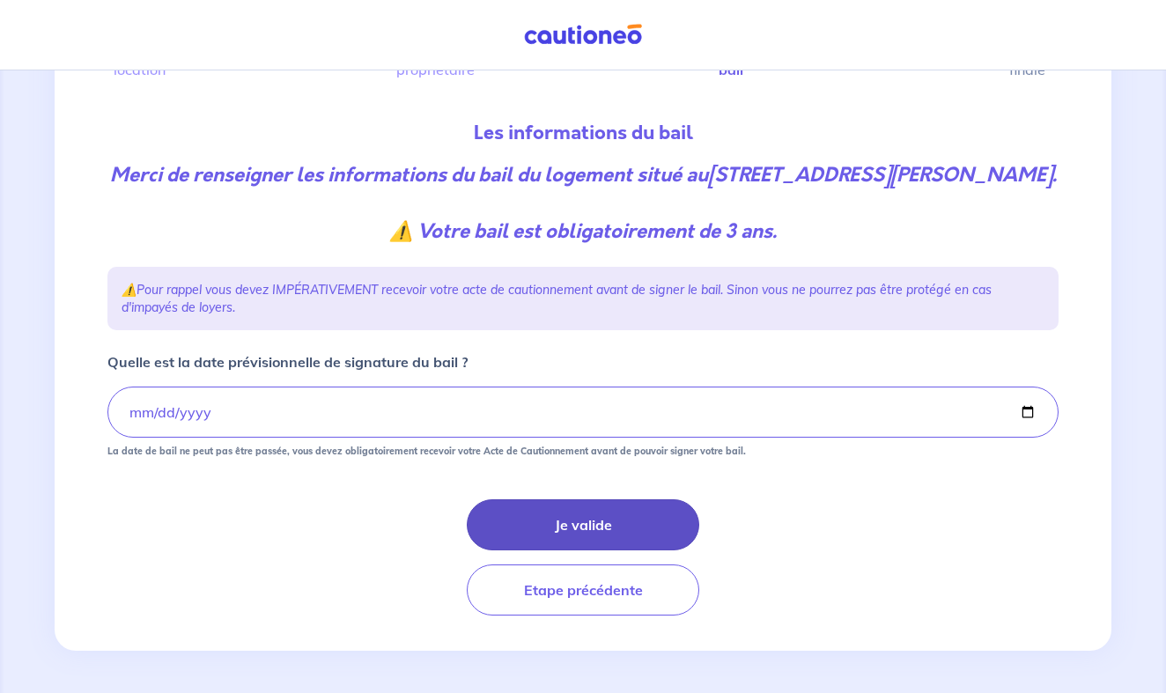
click at [575, 541] on button "Je valide" at bounding box center [583, 524] width 232 height 51
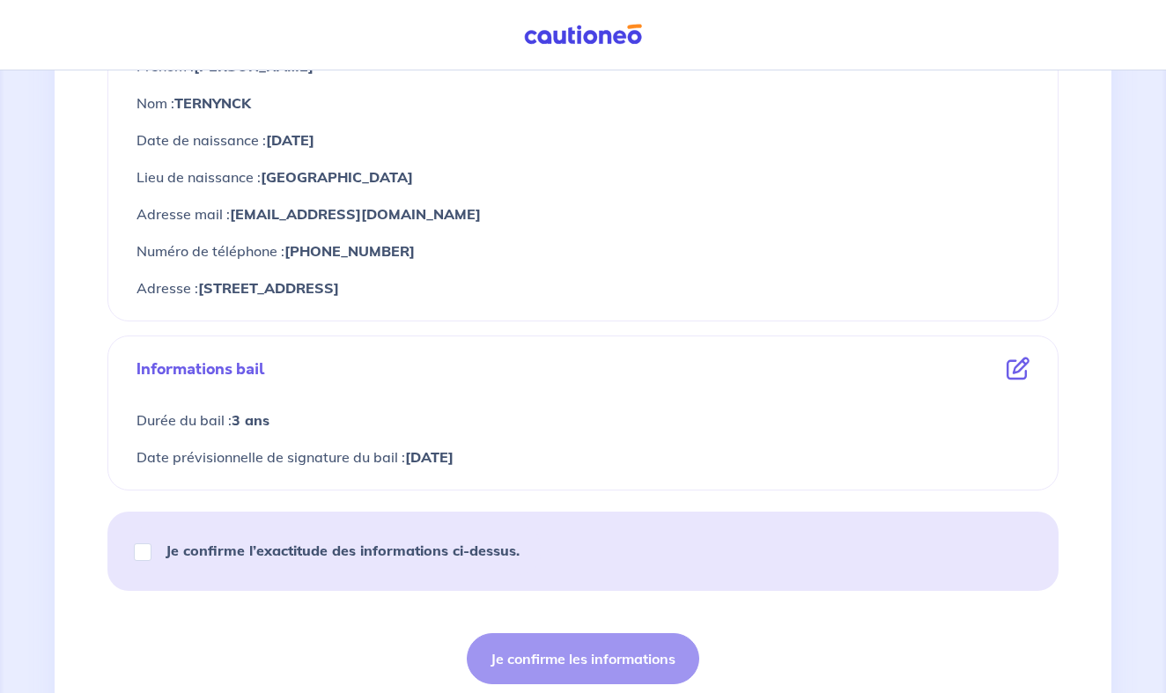
scroll to position [765, 0]
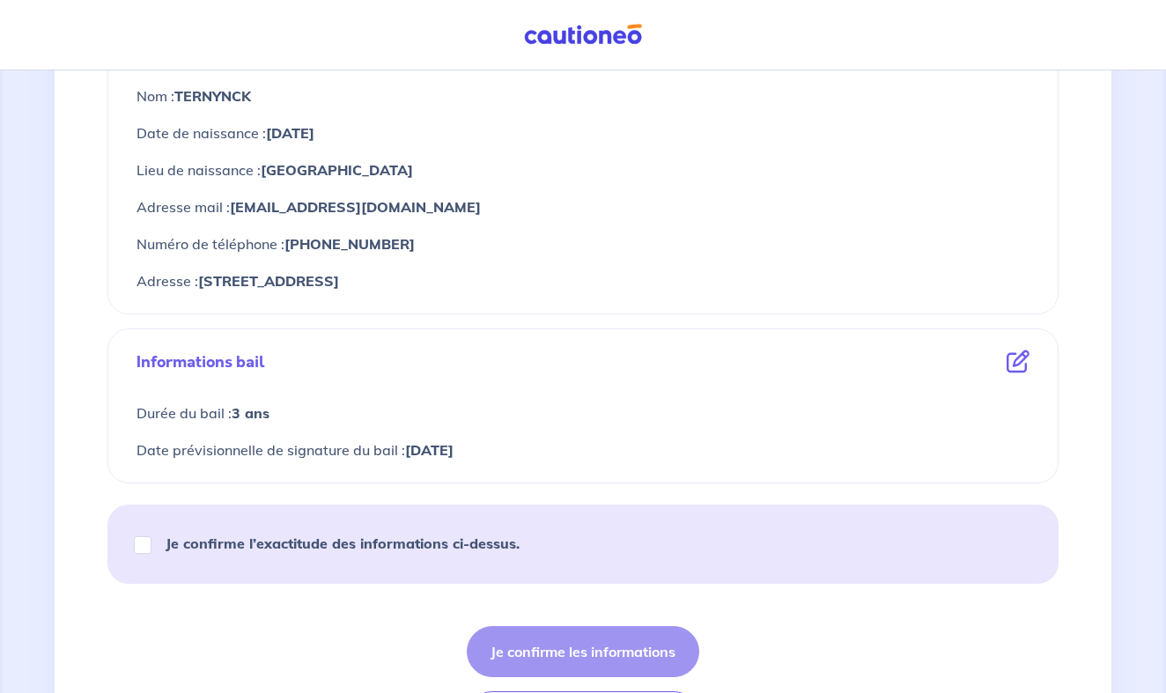
click at [142, 549] on input "Je confirme l’exactitude des informations ci-dessus." at bounding box center [143, 545] width 18 height 18
checkbox input "true"
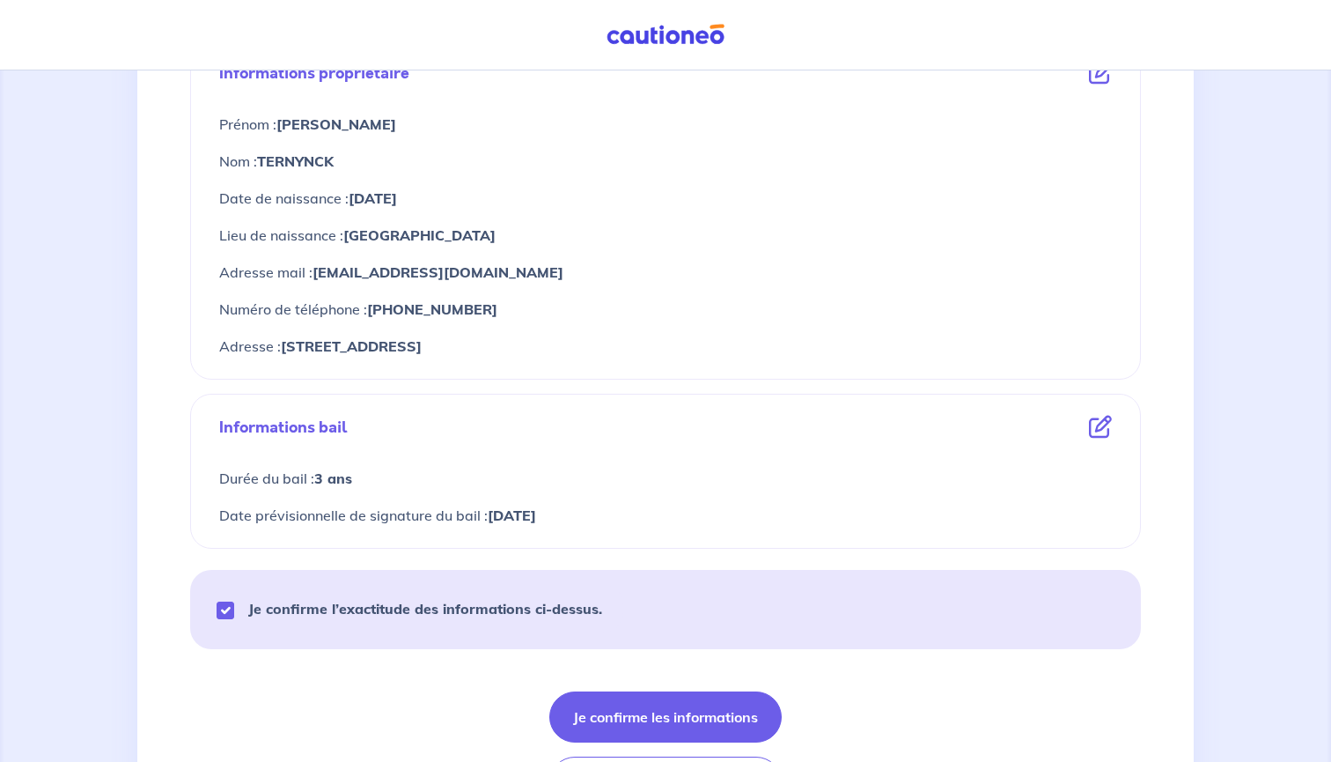
scroll to position [685, 0]
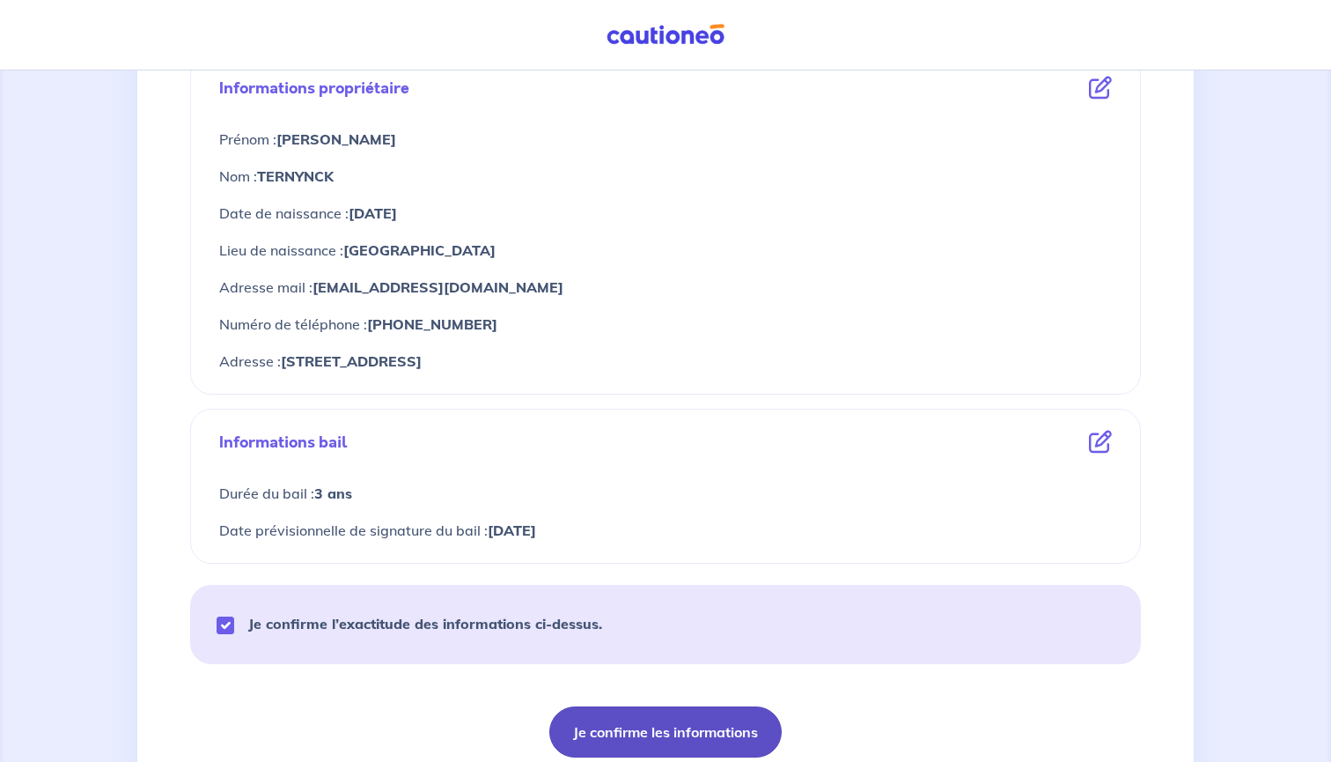
click at [635, 692] on button "Je confirme les informations" at bounding box center [665, 731] width 232 height 51
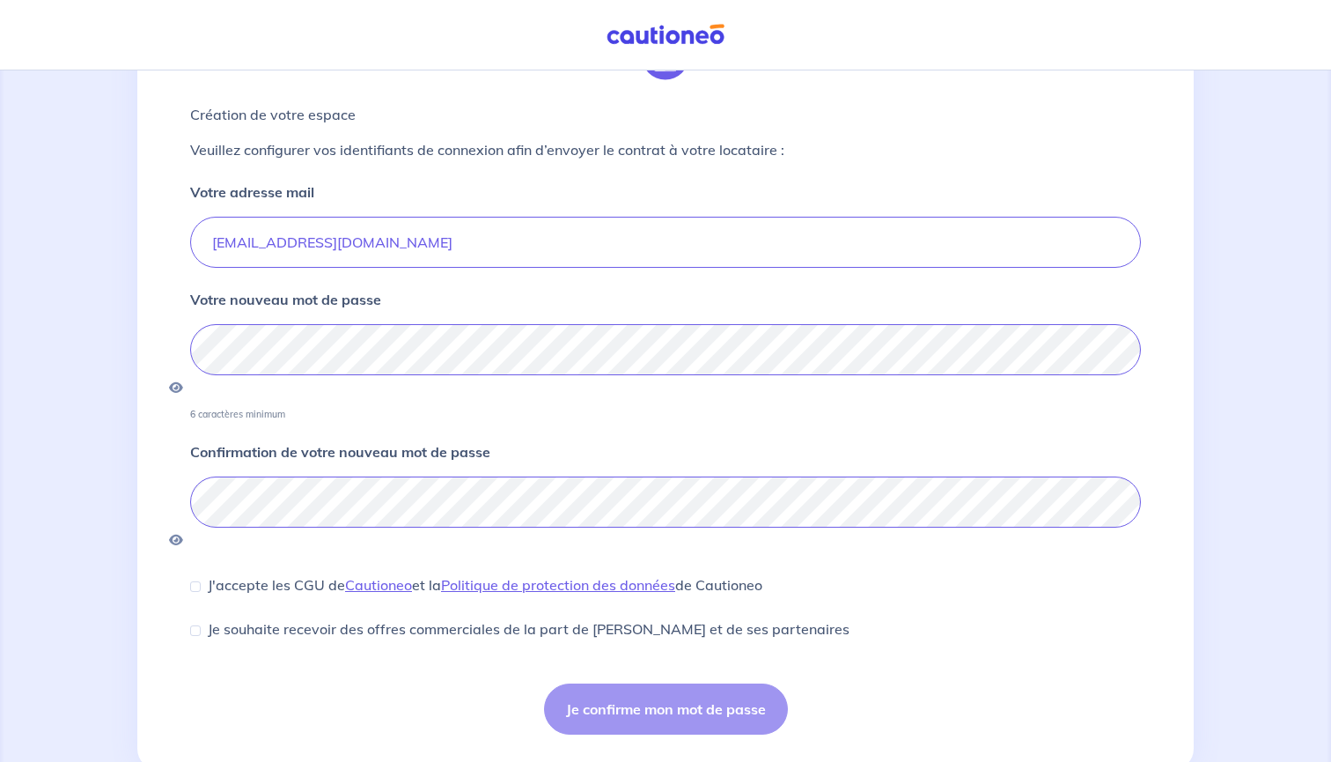
scroll to position [103, 0]
click at [202, 575] on div "J'accepte les CGU de [PERSON_NAME] et la Politique de protection des données de…" at bounding box center [476, 585] width 572 height 21
click at [195, 582] on input "J'accepte les CGU de [PERSON_NAME] et la Politique de protection des données de…" at bounding box center [195, 587] width 11 height 11
checkbox input "true"
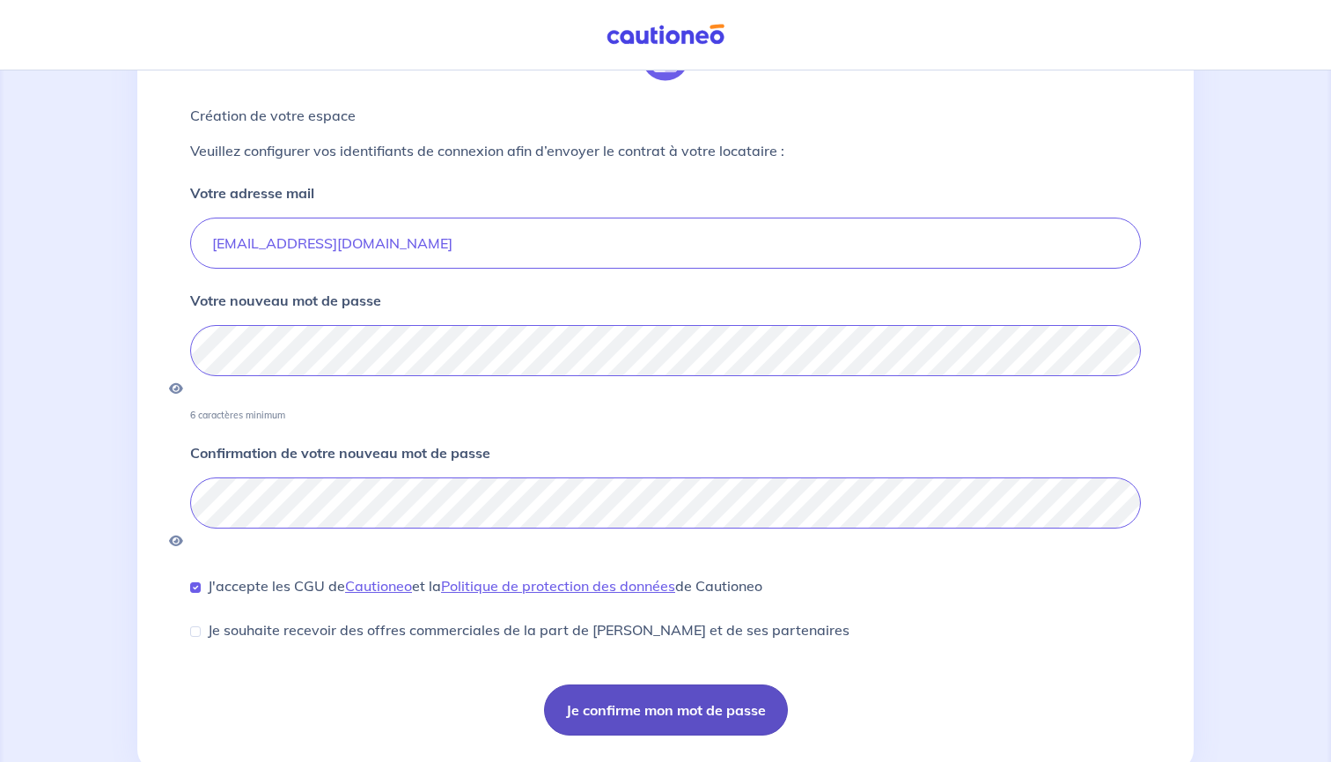
click at [697, 684] on button "Je confirme mon mot de passe" at bounding box center [666, 709] width 244 height 51
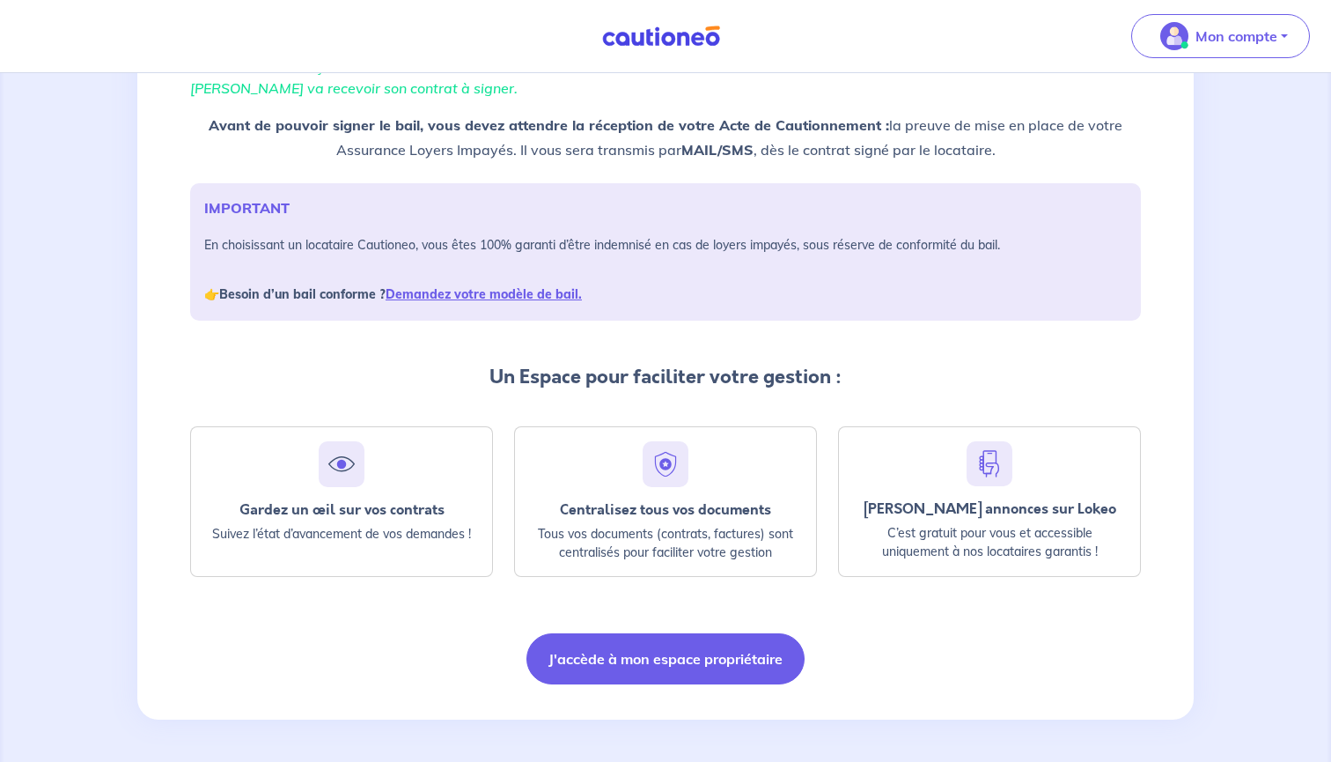
scroll to position [154, 0]
click at [1165, 33] on p "Mon compte" at bounding box center [1237, 36] width 82 height 21
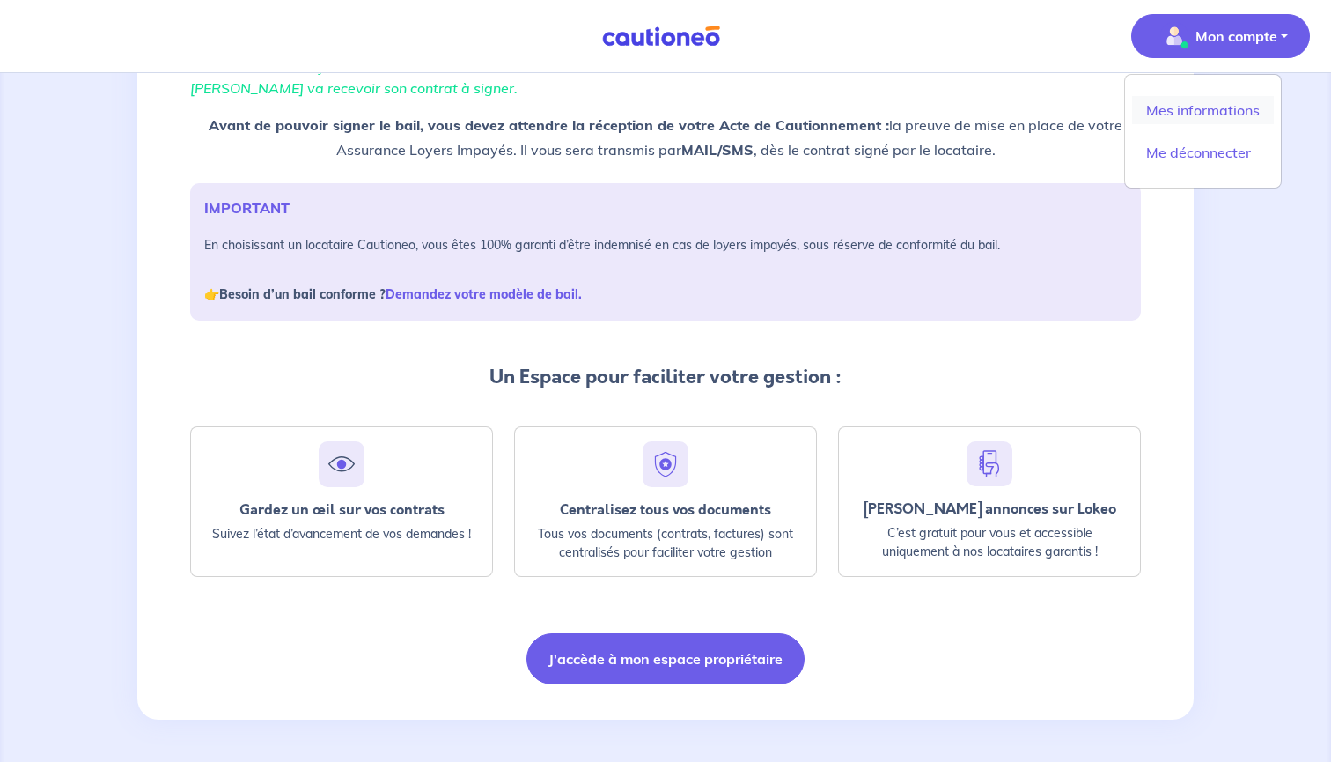
click at [1165, 108] on link "Mes informations" at bounding box center [1203, 110] width 142 height 28
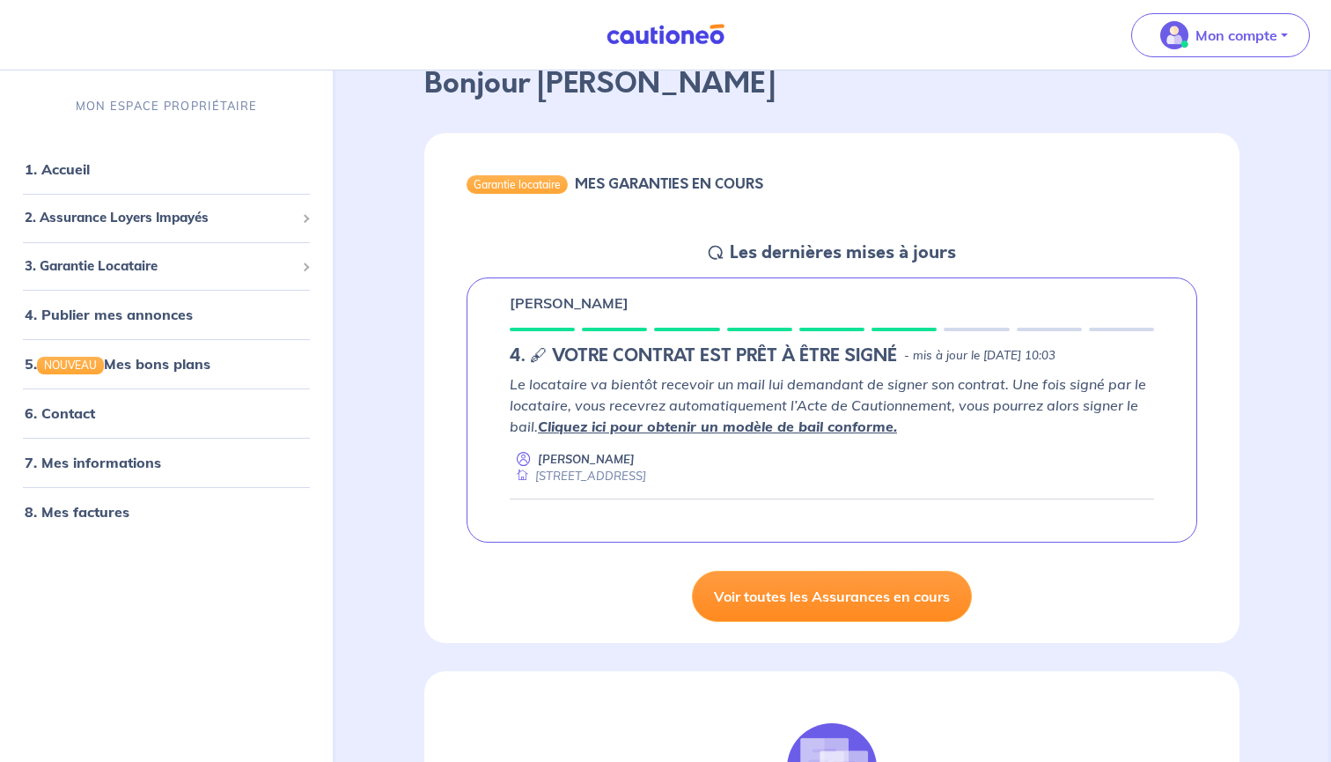
scroll to position [107, 0]
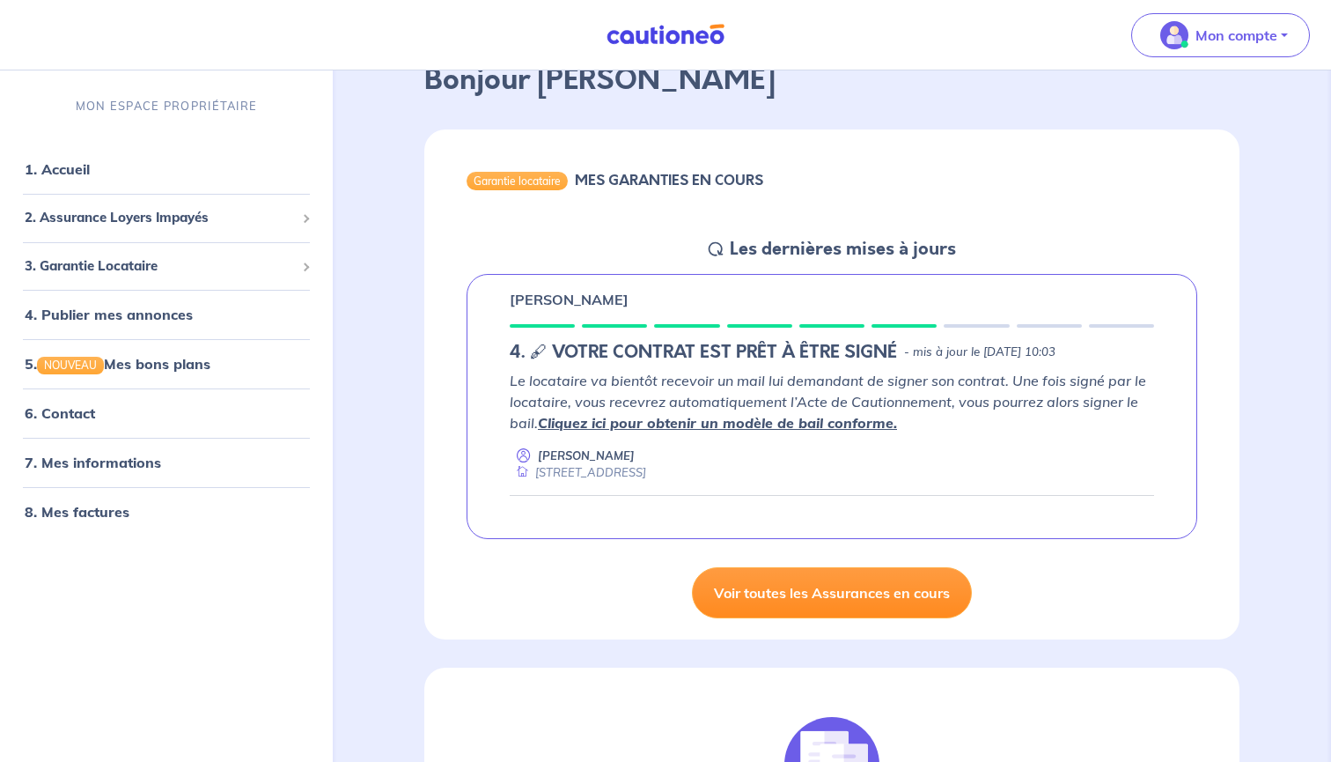
click at [852, 598] on link "Voir toutes les Assurances en cours" at bounding box center [832, 592] width 280 height 51
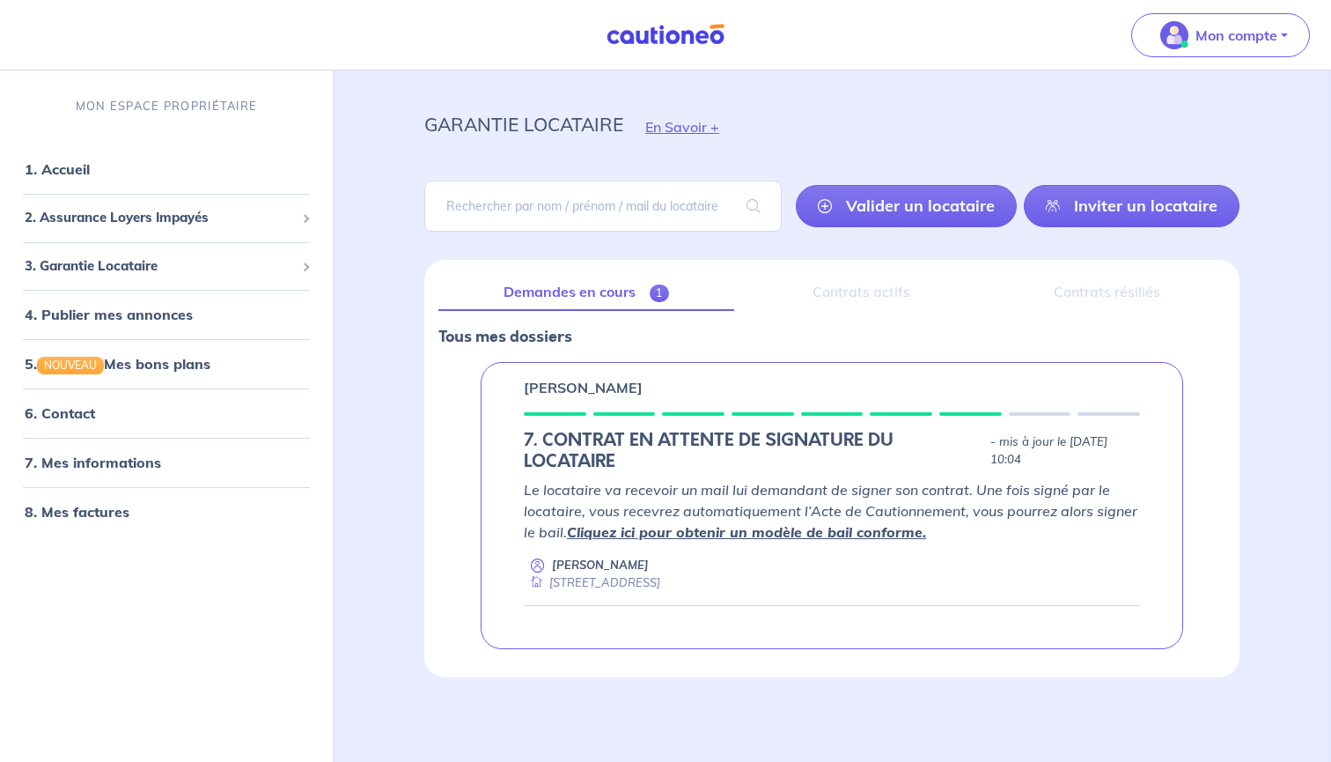
scroll to position [25, 0]
click at [903, 612] on div at bounding box center [832, 617] width 616 height 22
